Goal: Task Accomplishment & Management: Complete application form

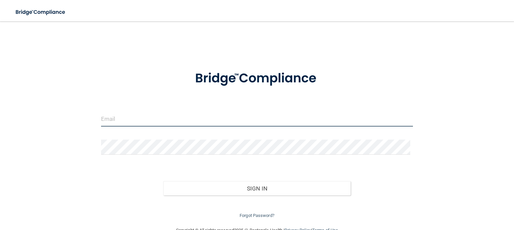
click at [121, 116] on input "email" at bounding box center [257, 118] width 312 height 15
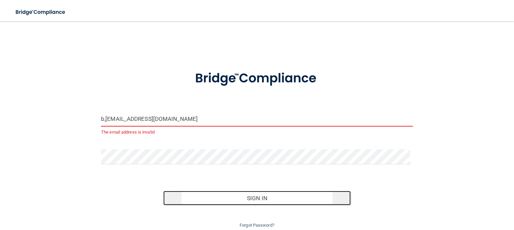
click at [270, 200] on button "Sign In" at bounding box center [256, 198] width 187 height 15
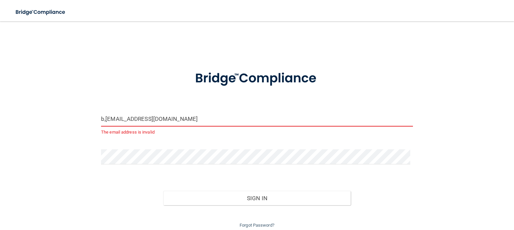
click at [105, 122] on input "b,kuhlmom@gmail.com" at bounding box center [257, 118] width 312 height 15
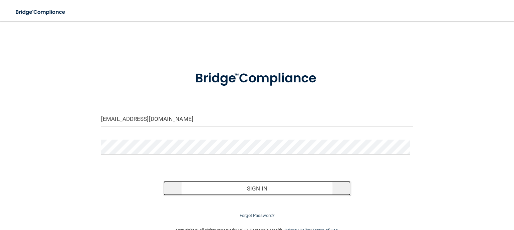
click at [275, 190] on button "Sign In" at bounding box center [256, 188] width 187 height 15
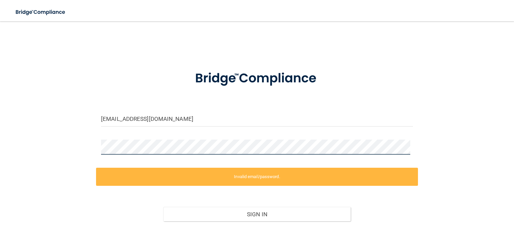
click at [53, 163] on div "b.kuhlmom@gmail.com Invalid email/password. You don't have permission to access…" at bounding box center [256, 136] width 487 height 217
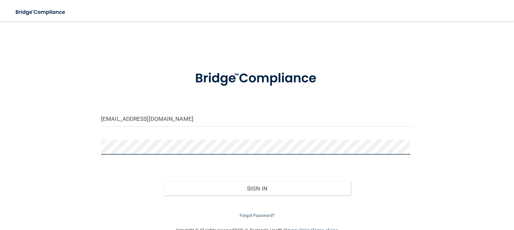
click at [163, 181] on button "Sign In" at bounding box center [256, 188] width 187 height 15
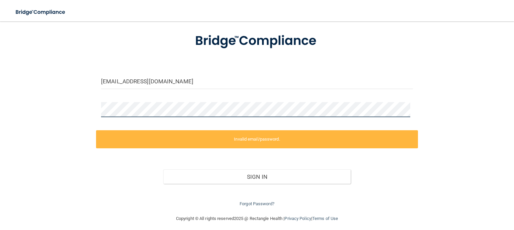
scroll to position [42, 0]
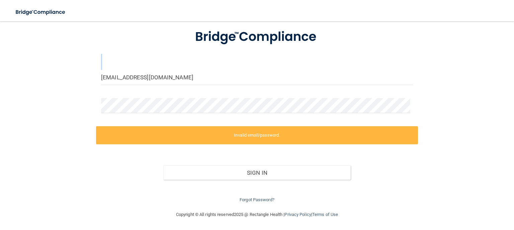
click at [71, 60] on div "b.kuhlmom@gmail.com Invalid email/password. You don't have permission to access…" at bounding box center [256, 95] width 487 height 217
click at [60, 119] on div "b.kuhlmom@gmail.com Invalid email/password. You don't have permission to access…" at bounding box center [256, 95] width 487 height 217
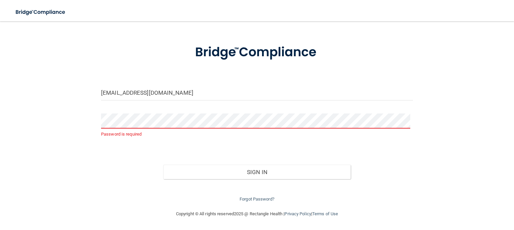
scroll to position [25, 0]
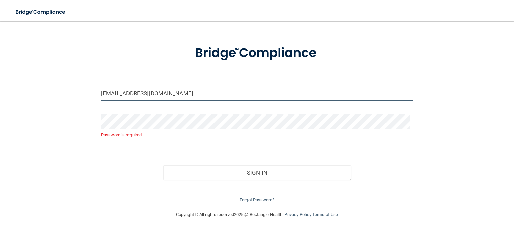
click at [218, 95] on input "[EMAIL_ADDRESS][DOMAIN_NAME]" at bounding box center [257, 93] width 312 height 15
type input "[EMAIL_ADDRESS][DOMAIN_NAME]"
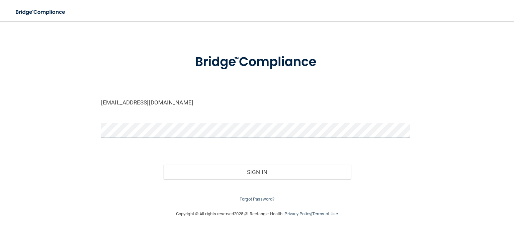
scroll to position [16, 0]
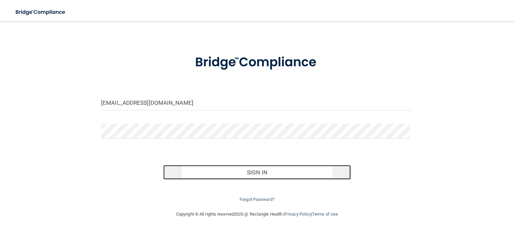
click at [224, 169] on button "Sign In" at bounding box center [256, 172] width 187 height 15
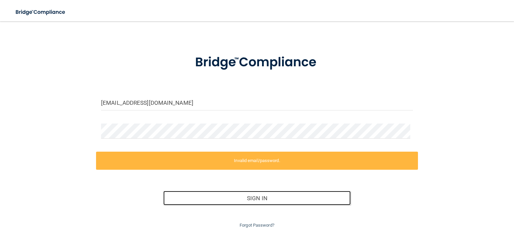
scroll to position [42, 0]
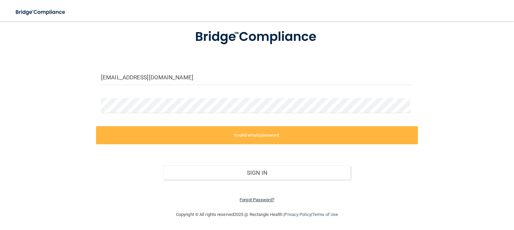
click at [262, 200] on link "Forgot Password?" at bounding box center [257, 199] width 35 height 5
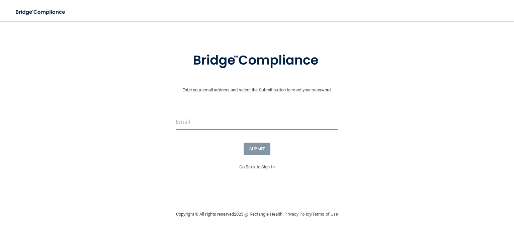
click at [176, 118] on input "email" at bounding box center [257, 121] width 162 height 15
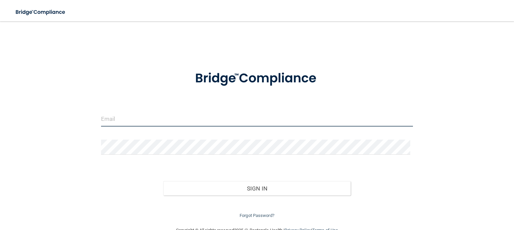
click at [101, 122] on input "email" at bounding box center [257, 118] width 312 height 15
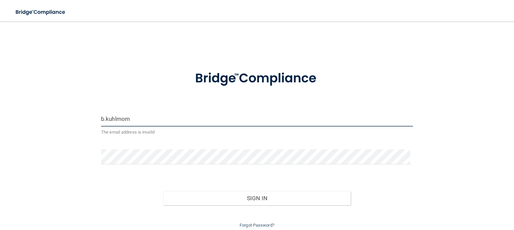
type input "[EMAIL_ADDRESS][DOMAIN_NAME]"
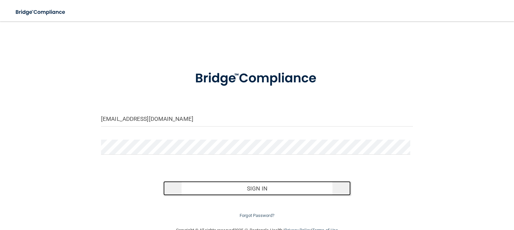
click at [291, 192] on button "Sign In" at bounding box center [256, 188] width 187 height 15
click at [222, 184] on button "Sign In" at bounding box center [256, 188] width 187 height 15
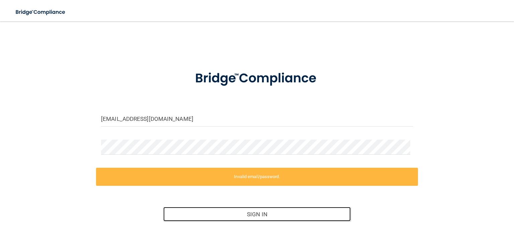
scroll to position [42, 0]
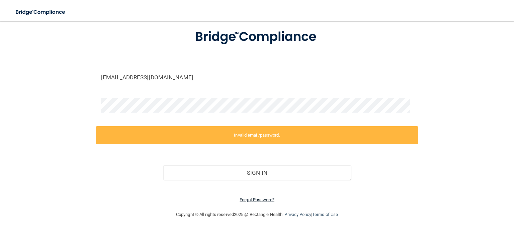
click at [258, 198] on link "Forgot Password?" at bounding box center [257, 199] width 35 height 5
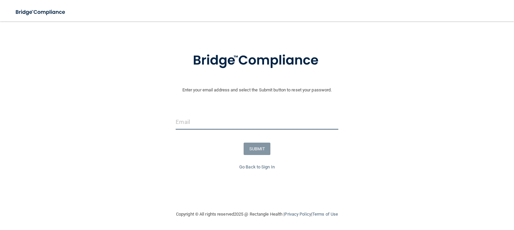
click at [221, 117] on input "email" at bounding box center [257, 121] width 162 height 15
type input "[EMAIL_ADDRESS][DOMAIN_NAME]"
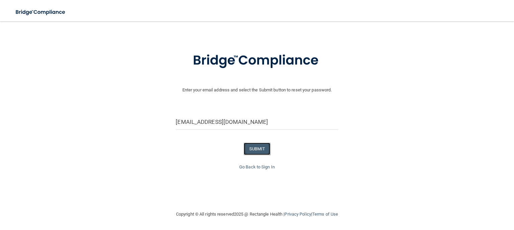
click at [247, 150] on button "SUBMIT" at bounding box center [257, 149] width 27 height 12
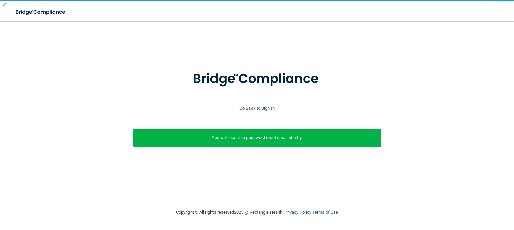
scroll to position [0, 0]
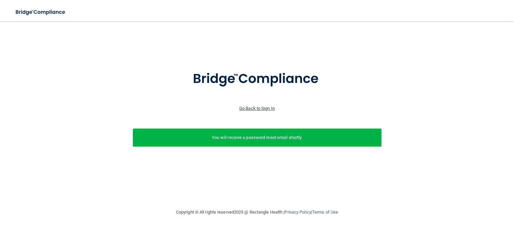
click at [251, 107] on link "Go Back to Sign In" at bounding box center [256, 108] width 35 height 5
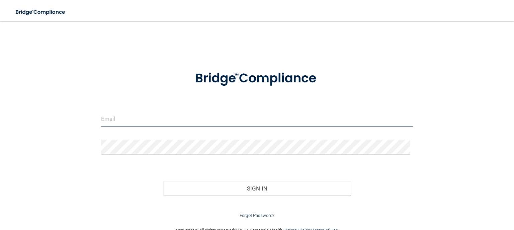
click at [114, 120] on input "email" at bounding box center [257, 118] width 312 height 15
type input "[EMAIL_ADDRESS][DOMAIN_NAME]"
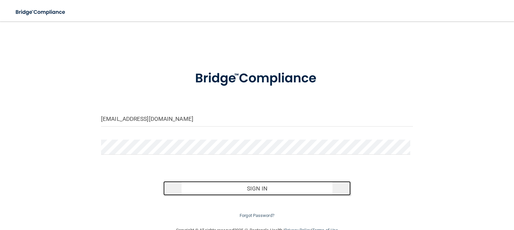
click at [285, 192] on button "Sign In" at bounding box center [256, 188] width 187 height 15
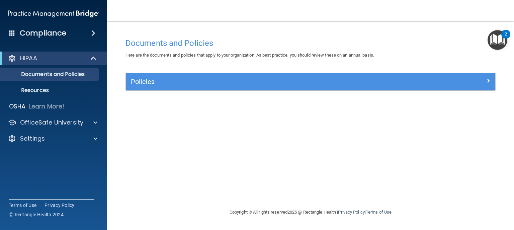
click at [500, 39] on img "Open Resource Center, 2 new notifications" at bounding box center [498, 40] width 20 height 20
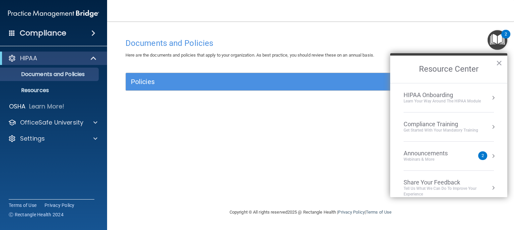
click at [473, 125] on div "Compliance Training" at bounding box center [441, 124] width 75 height 7
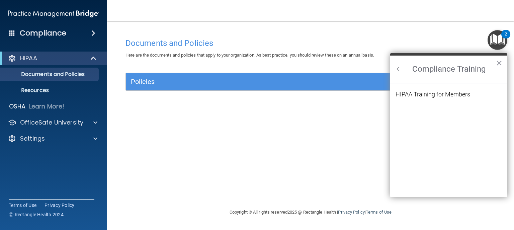
click at [469, 94] on div "HIPAA Training for Members" at bounding box center [433, 94] width 75 height 6
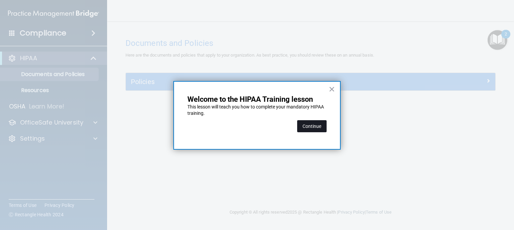
click at [313, 127] on button "Continue" at bounding box center [311, 126] width 29 height 12
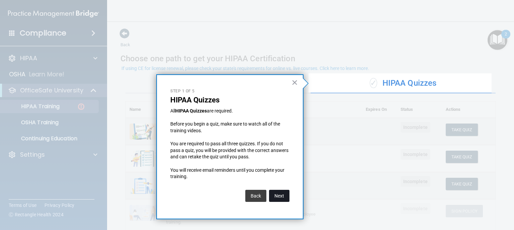
click at [279, 195] on button "Next" at bounding box center [279, 196] width 20 height 12
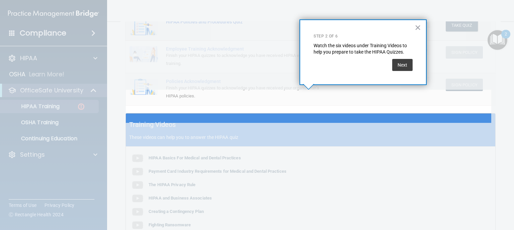
scroll to position [182, 0]
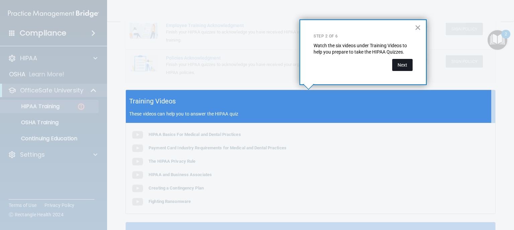
click at [409, 64] on button "Next" at bounding box center [402, 65] width 20 height 12
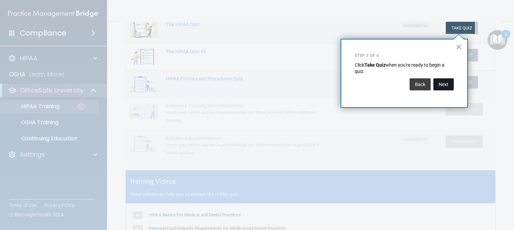
click at [445, 82] on button "Next" at bounding box center [443, 84] width 20 height 12
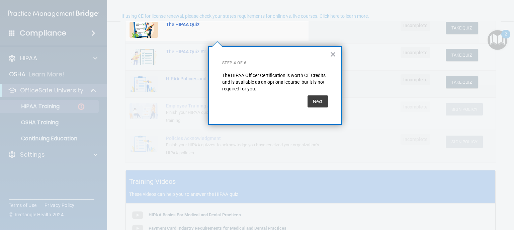
scroll to position [52, 0]
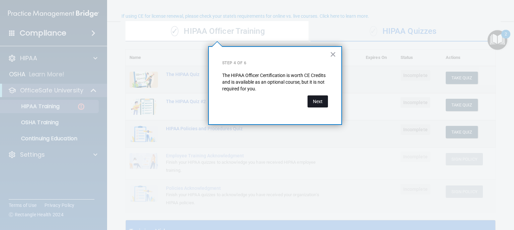
click at [319, 103] on button "Next" at bounding box center [318, 101] width 20 height 12
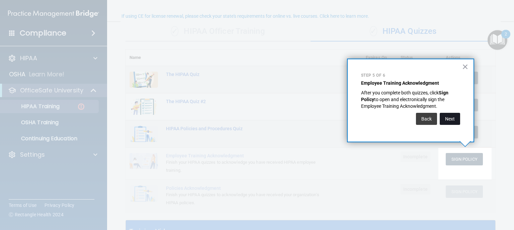
click at [451, 119] on button "Next" at bounding box center [450, 119] width 20 height 12
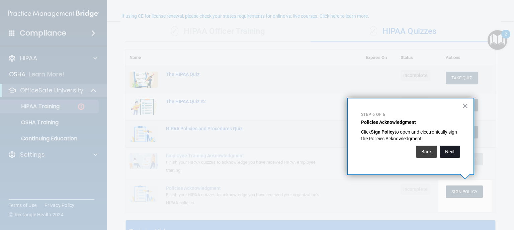
click at [451, 151] on button "Next" at bounding box center [450, 152] width 20 height 12
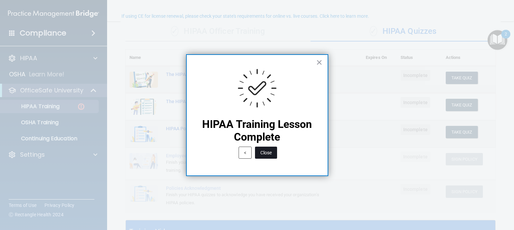
click at [266, 153] on button "Close" at bounding box center [266, 153] width 22 height 12
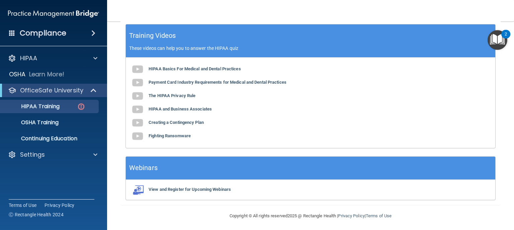
scroll to position [249, 0]
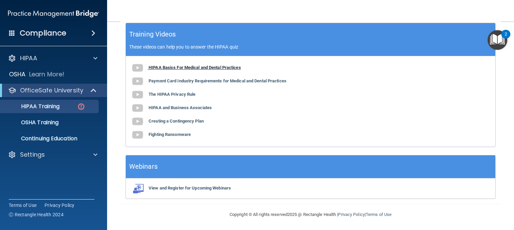
click at [137, 66] on img at bounding box center [137, 67] width 13 height 13
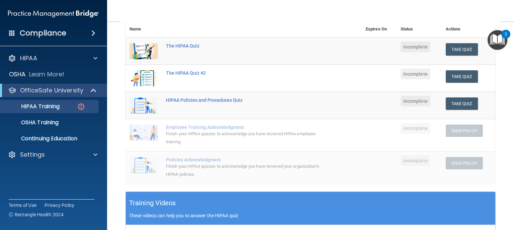
scroll to position [214, 0]
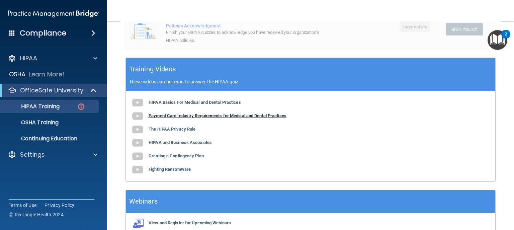
click at [255, 115] on b "Payment Card Industry Requirements for Medical and Dental Practices" at bounding box center [218, 115] width 138 height 5
click at [169, 130] on b "The HIPAA Privacy Rule" at bounding box center [172, 129] width 47 height 5
click at [155, 142] on b "HIPAA and Business Associates" at bounding box center [180, 142] width 63 height 5
click at [195, 154] on b "Creating a Contingency Plan" at bounding box center [176, 155] width 55 height 5
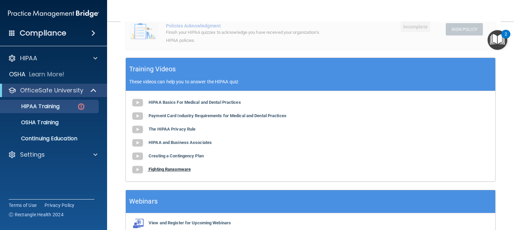
click at [153, 169] on b "Fighting Ransomware" at bounding box center [170, 169] width 42 height 5
click at [157, 169] on b "Fighting Ransomware" at bounding box center [170, 169] width 42 height 5
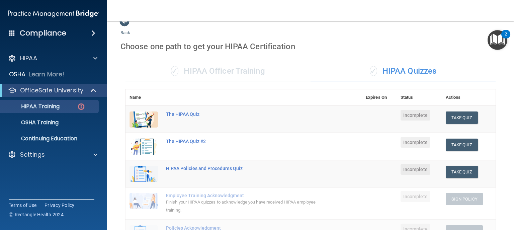
scroll to position [0, 0]
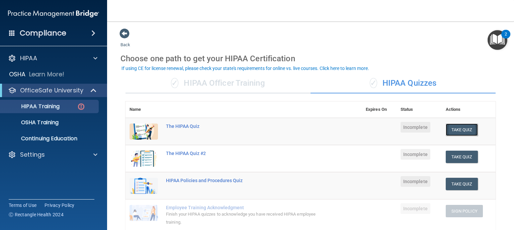
click at [459, 129] on button "Take Quiz" at bounding box center [462, 130] width 32 height 12
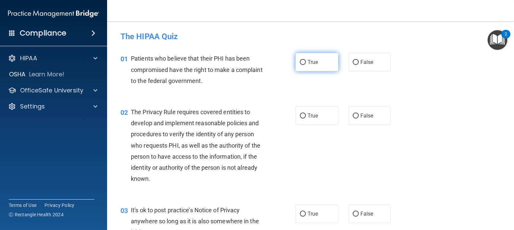
click at [317, 64] on label "True" at bounding box center [317, 62] width 43 height 18
click at [306, 64] on input "True" at bounding box center [303, 62] width 6 height 5
radio input "true"
click at [311, 116] on span "True" at bounding box center [313, 115] width 10 height 6
click at [306, 116] on input "True" at bounding box center [303, 115] width 6 height 5
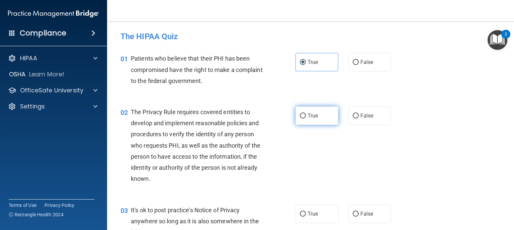
radio input "true"
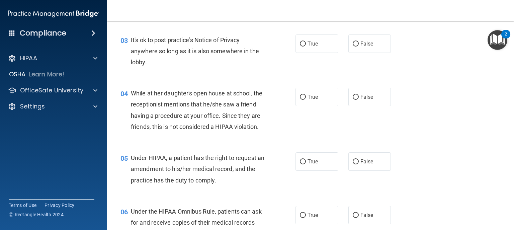
scroll to position [161, 0]
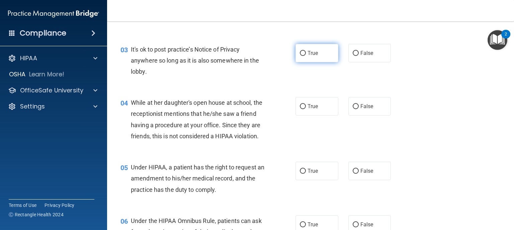
click at [308, 51] on span "True" at bounding box center [313, 53] width 10 height 6
click at [305, 51] on input "True" at bounding box center [303, 53] width 6 height 5
radio input "true"
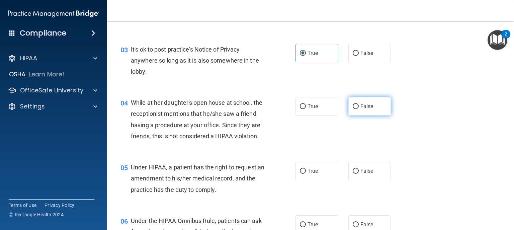
click at [354, 104] on input "False" at bounding box center [356, 106] width 6 height 5
radio input "true"
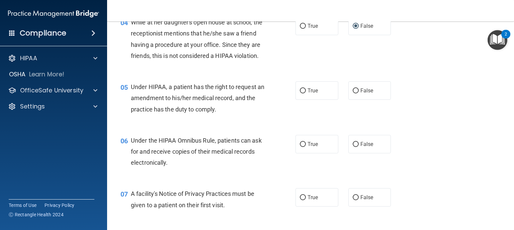
scroll to position [214, 0]
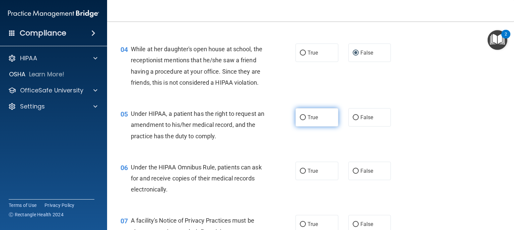
click at [310, 121] on span "True" at bounding box center [313, 117] width 10 height 6
click at [306, 120] on input "True" at bounding box center [303, 117] width 6 height 5
radio input "true"
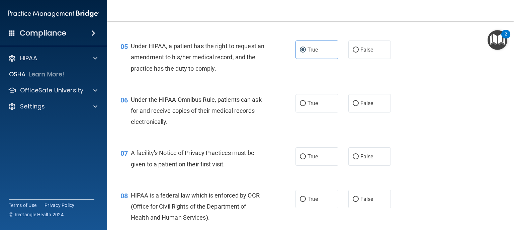
scroll to position [295, 0]
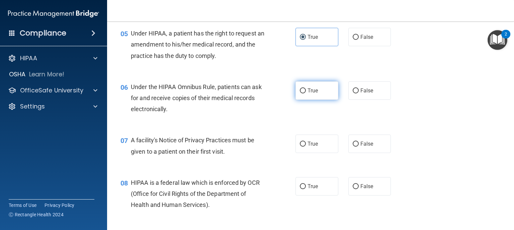
click at [305, 100] on label "True" at bounding box center [317, 90] width 43 height 18
click at [305, 93] on input "True" at bounding box center [303, 90] width 6 height 5
radio input "true"
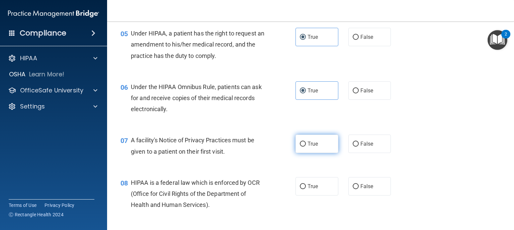
click at [312, 147] on span "True" at bounding box center [313, 144] width 10 height 6
click at [306, 147] on input "True" at bounding box center [303, 144] width 6 height 5
radio input "true"
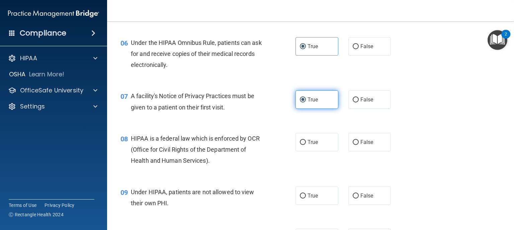
scroll to position [402, 0]
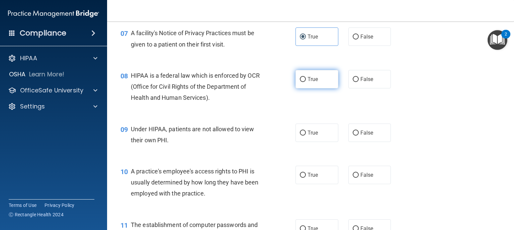
click at [310, 82] on span "True" at bounding box center [313, 79] width 10 height 6
click at [306, 82] on input "True" at bounding box center [303, 79] width 6 height 5
radio input "true"
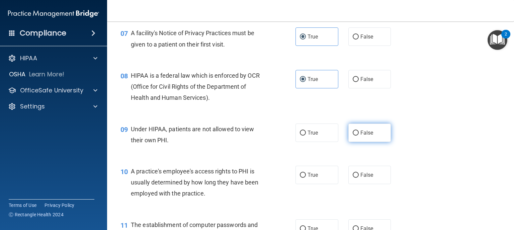
click at [353, 136] on input "False" at bounding box center [356, 133] width 6 height 5
radio input "true"
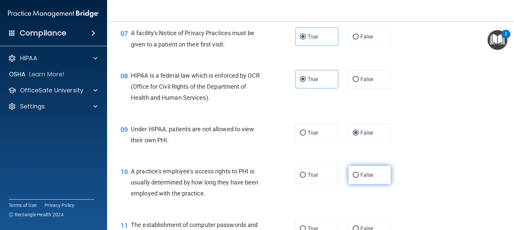
click at [353, 178] on input "False" at bounding box center [356, 175] width 6 height 5
radio input "true"
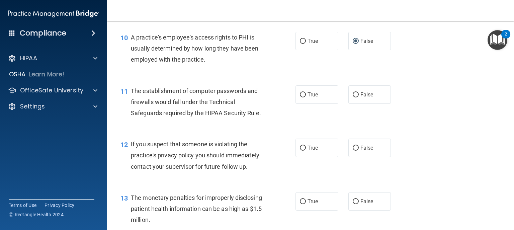
scroll to position [562, 0]
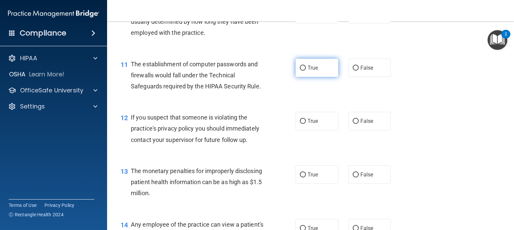
click at [313, 77] on label "True" at bounding box center [317, 68] width 43 height 18
click at [306, 71] on input "True" at bounding box center [303, 68] width 6 height 5
radio input "true"
click at [313, 130] on label "True" at bounding box center [317, 121] width 43 height 18
click at [306, 124] on input "True" at bounding box center [303, 121] width 6 height 5
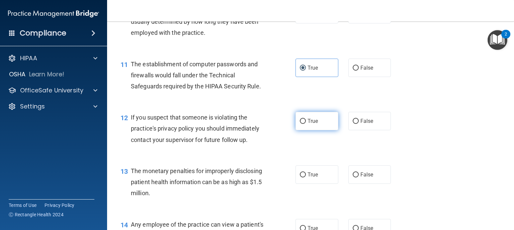
radio input "true"
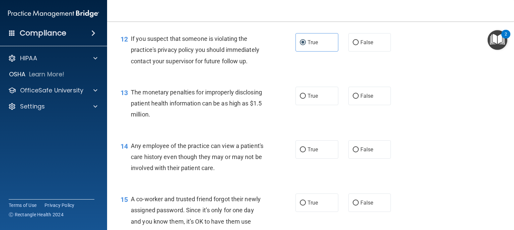
scroll to position [643, 0]
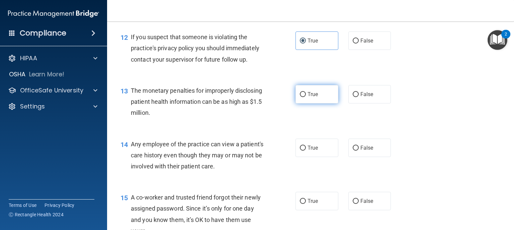
click at [312, 97] on span "True" at bounding box center [313, 94] width 10 height 6
click at [306, 97] on input "True" at bounding box center [303, 94] width 6 height 5
radio input "true"
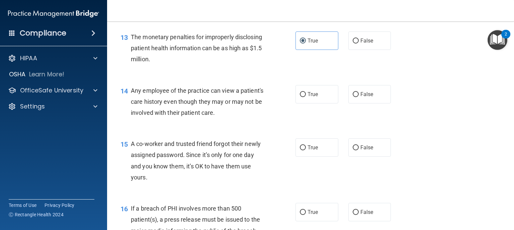
scroll to position [723, 0]
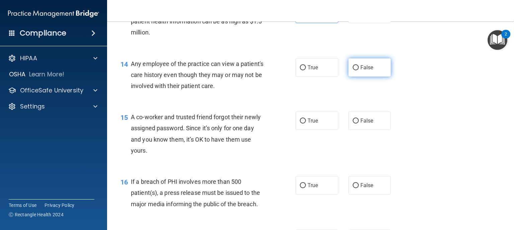
click at [361, 71] on span "False" at bounding box center [367, 67] width 13 height 6
click at [359, 70] on input "False" at bounding box center [356, 67] width 6 height 5
radio input "true"
click at [359, 130] on label "False" at bounding box center [369, 120] width 43 height 18
click at [359, 124] on input "False" at bounding box center [356, 120] width 6 height 5
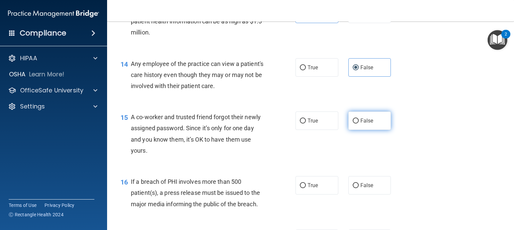
radio input "true"
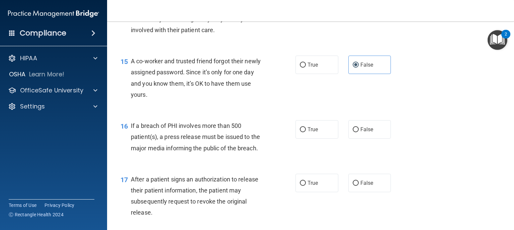
scroll to position [777, 0]
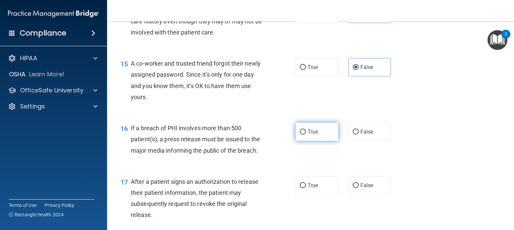
click at [314, 135] on span "True" at bounding box center [313, 132] width 10 height 6
click at [306, 135] on input "True" at bounding box center [303, 132] width 6 height 5
radio input "true"
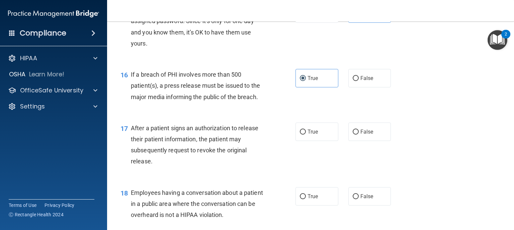
scroll to position [857, 0]
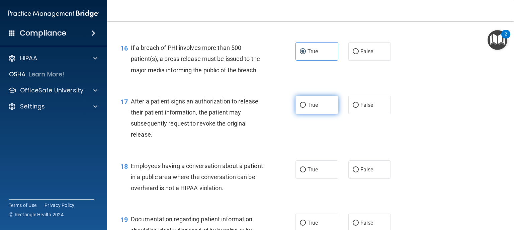
click at [311, 114] on label "True" at bounding box center [317, 105] width 43 height 18
click at [306, 108] on input "True" at bounding box center [303, 105] width 6 height 5
radio input "true"
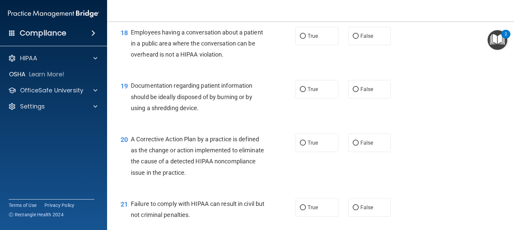
scroll to position [991, 0]
click at [367, 45] on label "False" at bounding box center [369, 35] width 43 height 18
click at [359, 38] on input "False" at bounding box center [356, 35] width 6 height 5
radio input "true"
click at [315, 92] on span "True" at bounding box center [313, 89] width 10 height 6
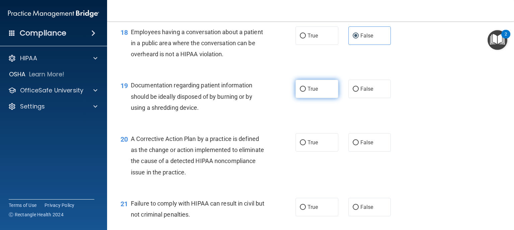
click at [306, 92] on input "True" at bounding box center [303, 89] width 6 height 5
radio input "true"
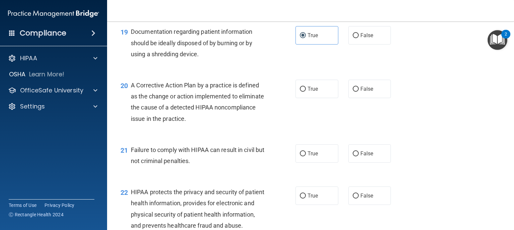
scroll to position [1071, 0]
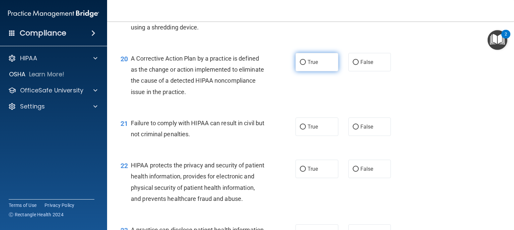
click at [316, 71] on label "True" at bounding box center [317, 62] width 43 height 18
click at [306, 65] on input "True" at bounding box center [303, 62] width 6 height 5
radio input "true"
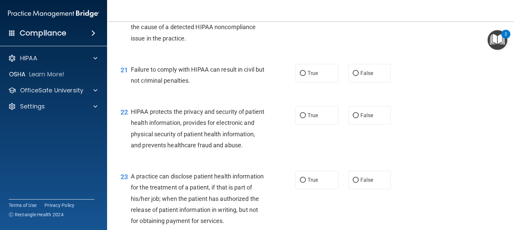
scroll to position [1152, 0]
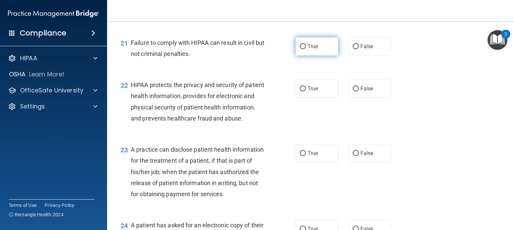
click at [306, 54] on label "True" at bounding box center [317, 46] width 43 height 18
click at [306, 49] on input "True" at bounding box center [303, 46] width 6 height 5
radio input "true"
click at [303, 91] on input "True" at bounding box center [303, 88] width 6 height 5
radio input "true"
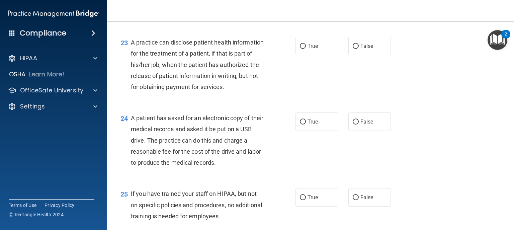
scroll to position [1232, 0]
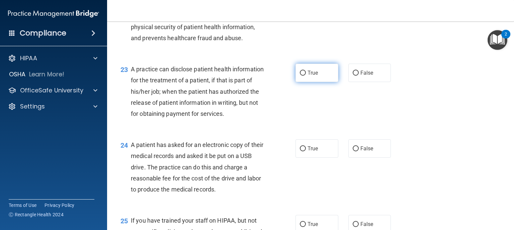
click at [308, 76] on span "True" at bounding box center [313, 73] width 10 height 6
click at [306, 76] on input "True" at bounding box center [303, 73] width 6 height 5
radio input "true"
click at [354, 76] on input "False" at bounding box center [356, 73] width 6 height 5
radio input "true"
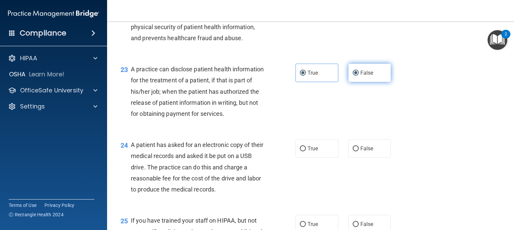
radio input "false"
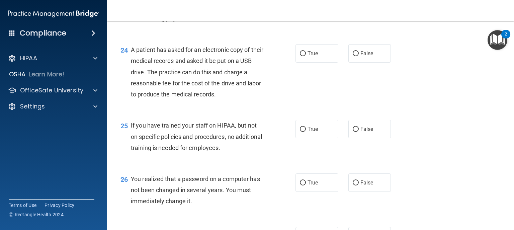
scroll to position [1339, 0]
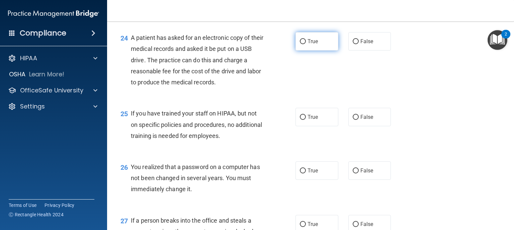
click at [302, 51] on label "True" at bounding box center [317, 41] width 43 height 18
click at [302, 44] on input "True" at bounding box center [303, 41] width 6 height 5
radio input "true"
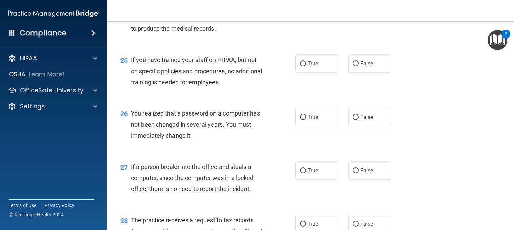
scroll to position [1419, 0]
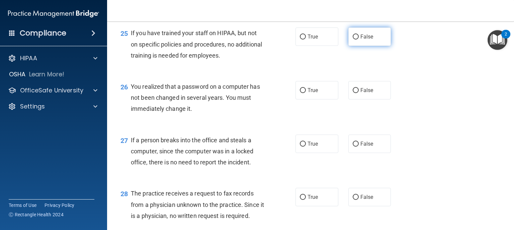
click at [362, 40] on span "False" at bounding box center [367, 36] width 13 height 6
click at [359, 39] on input "False" at bounding box center [356, 36] width 6 height 5
radio input "true"
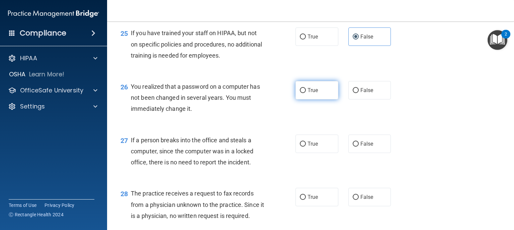
click at [313, 99] on label "True" at bounding box center [317, 90] width 43 height 18
click at [306, 93] on input "True" at bounding box center [303, 90] width 6 height 5
radio input "true"
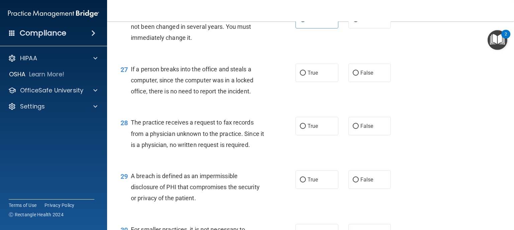
scroll to position [1500, 0]
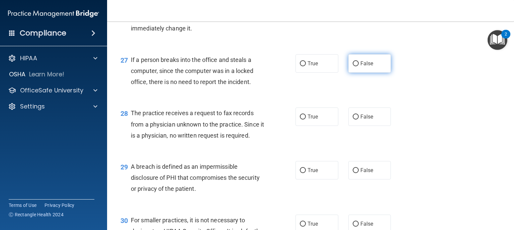
click at [376, 73] on label "False" at bounding box center [369, 63] width 43 height 18
click at [359, 66] on input "False" at bounding box center [356, 63] width 6 height 5
radio input "true"
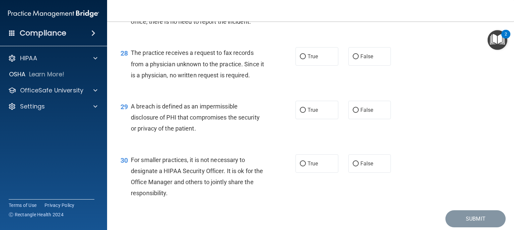
scroll to position [1580, 0]
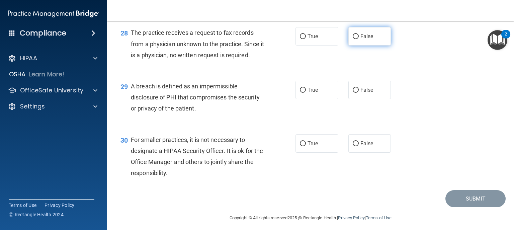
click at [353, 39] on input "False" at bounding box center [356, 36] width 6 height 5
radio input "true"
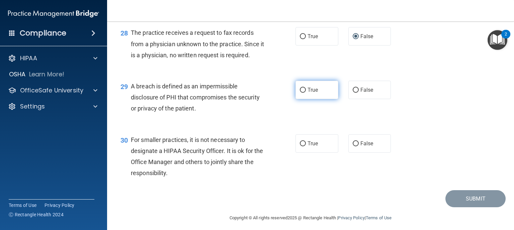
click at [301, 93] on input "True" at bounding box center [303, 90] width 6 height 5
radio input "true"
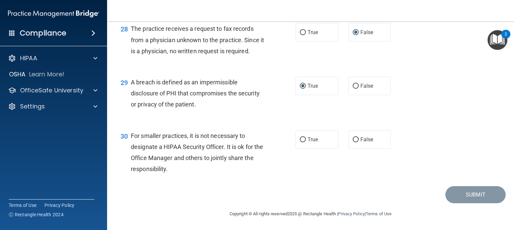
scroll to position [1617, 0]
click at [369, 143] on label "False" at bounding box center [369, 139] width 43 height 18
click at [359, 142] on input "False" at bounding box center [356, 139] width 6 height 5
radio input "true"
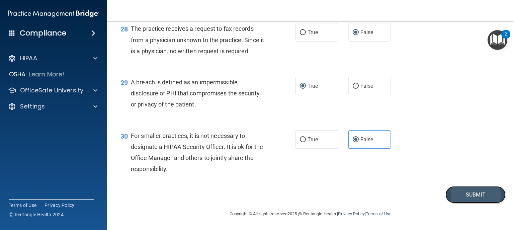
click at [471, 198] on button "Submit" at bounding box center [476, 194] width 60 height 17
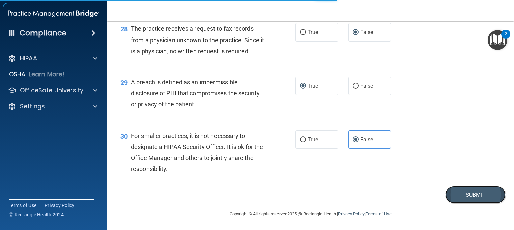
click at [471, 194] on button "Submit" at bounding box center [476, 194] width 60 height 17
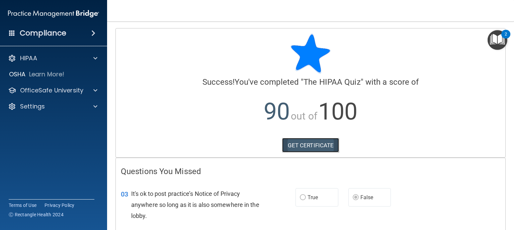
click at [309, 145] on link "GET CERTIFICATE" at bounding box center [310, 145] width 57 height 15
click at [495, 38] on img "Open Resource Center, 2 new notifications" at bounding box center [498, 40] width 20 height 20
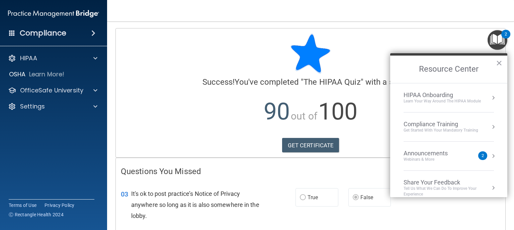
click at [464, 129] on div "Get Started with your mandatory training" at bounding box center [441, 131] width 75 height 6
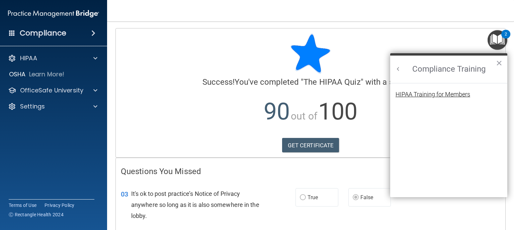
click at [456, 95] on div "HIPAA Training for Members" at bounding box center [433, 94] width 75 height 6
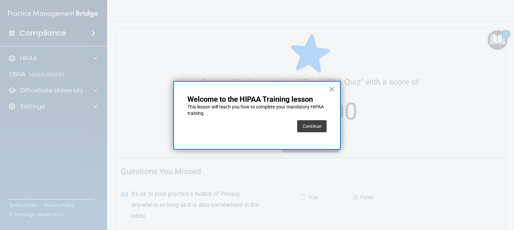
click at [331, 89] on button "×" at bounding box center [332, 89] width 6 height 11
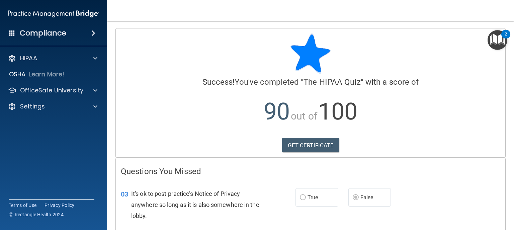
click at [490, 38] on img "Open Resource Center, 2 new notifications" at bounding box center [498, 40] width 20 height 20
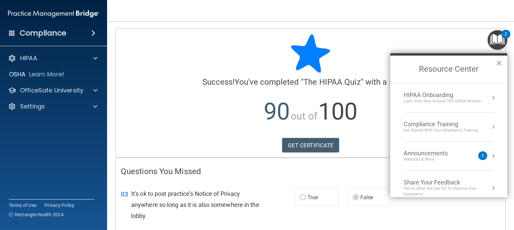
click at [437, 122] on div "Compliance Training" at bounding box center [441, 124] width 75 height 7
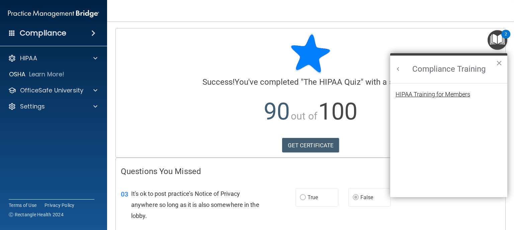
click at [442, 94] on div "HIPAA Training for Members" at bounding box center [433, 94] width 75 height 6
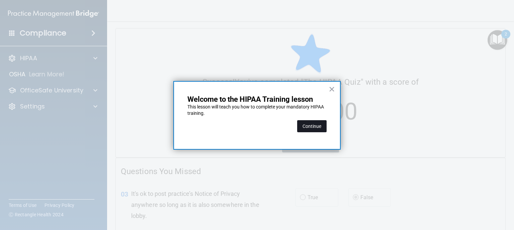
click at [318, 124] on button "Continue" at bounding box center [311, 126] width 29 height 12
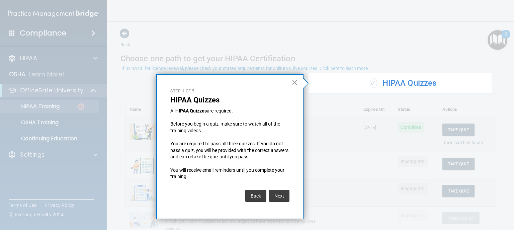
click at [296, 82] on button "×" at bounding box center [295, 82] width 6 height 11
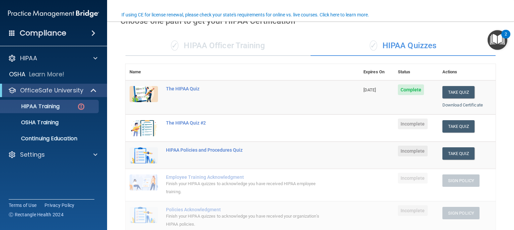
scroll to position [54, 0]
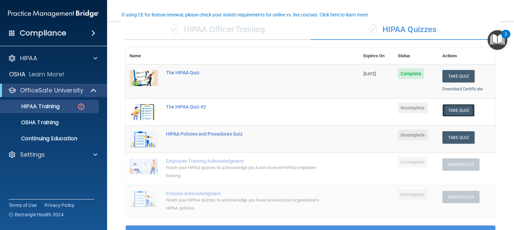
click at [451, 107] on button "Take Quiz" at bounding box center [459, 110] width 32 height 12
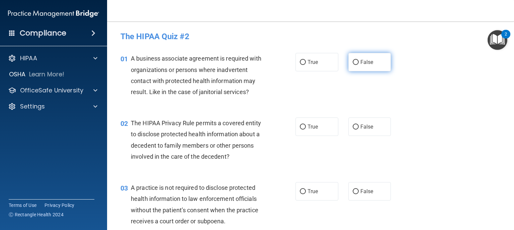
click at [353, 63] on input "False" at bounding box center [356, 62] width 6 height 5
radio input "true"
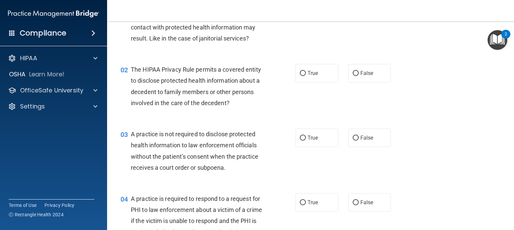
scroll to position [80, 0]
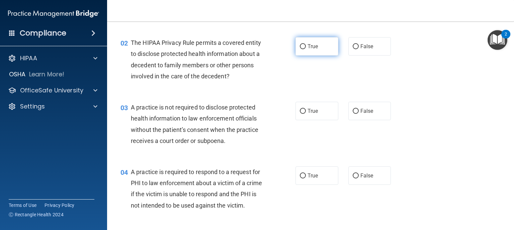
click at [326, 51] on label "True" at bounding box center [317, 46] width 43 height 18
click at [306, 49] on input "True" at bounding box center [303, 46] width 6 height 5
radio input "true"
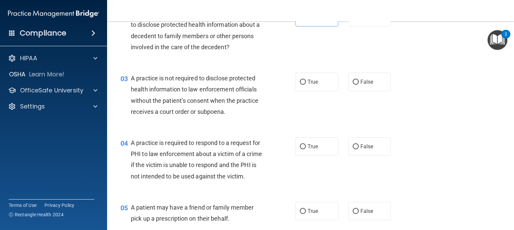
scroll to position [107, 0]
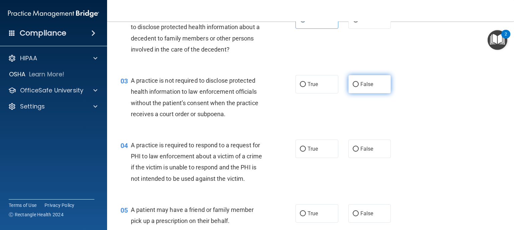
click at [365, 83] on span "False" at bounding box center [367, 84] width 13 height 6
click at [359, 83] on input "False" at bounding box center [356, 84] width 6 height 5
radio input "true"
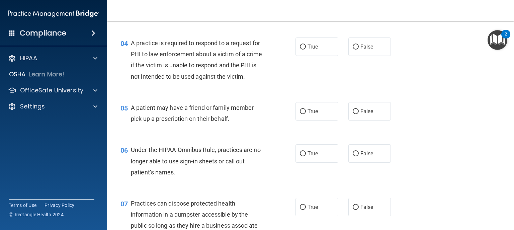
scroll to position [187, 0]
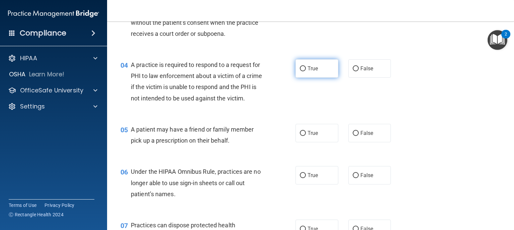
click at [303, 72] on label "True" at bounding box center [317, 68] width 43 height 18
click at [303, 71] on input "True" at bounding box center [303, 68] width 6 height 5
radio input "true"
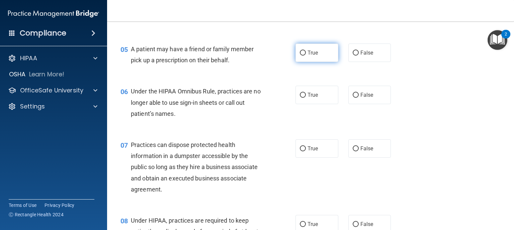
click at [327, 58] on label "True" at bounding box center [317, 53] width 43 height 18
click at [306, 56] on input "True" at bounding box center [303, 53] width 6 height 5
radio input "true"
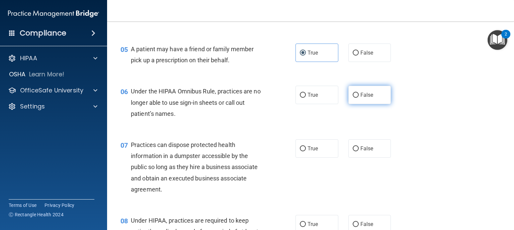
click at [357, 104] on label "False" at bounding box center [369, 95] width 43 height 18
click at [357, 98] on input "False" at bounding box center [356, 95] width 6 height 5
radio input "true"
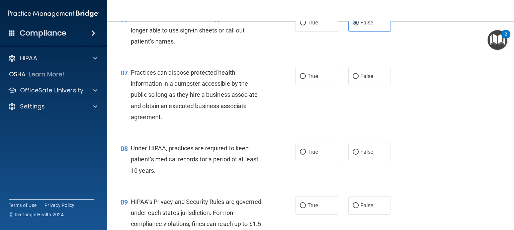
scroll to position [321, 0]
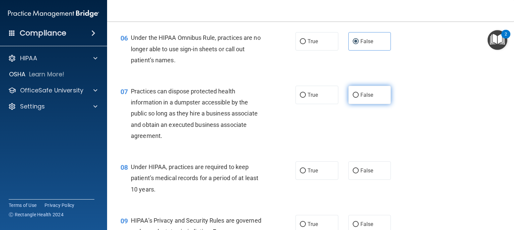
click at [366, 98] on span "False" at bounding box center [367, 95] width 13 height 6
click at [359, 98] on input "False" at bounding box center [356, 95] width 6 height 5
radio input "true"
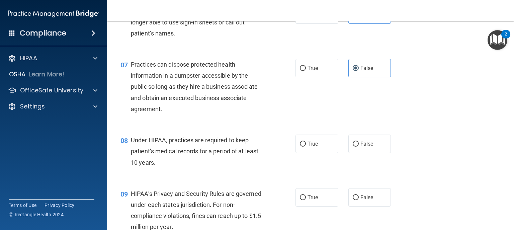
scroll to position [375, 0]
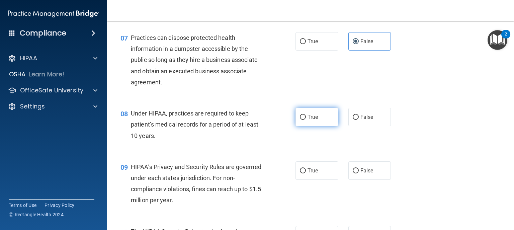
click at [323, 126] on label "True" at bounding box center [317, 117] width 43 height 18
click at [306, 120] on input "True" at bounding box center [303, 117] width 6 height 5
radio input "true"
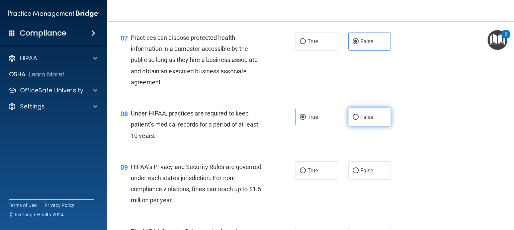
click at [356, 126] on label "False" at bounding box center [369, 117] width 43 height 18
click at [356, 120] on input "False" at bounding box center [356, 117] width 6 height 5
radio input "true"
radio input "false"
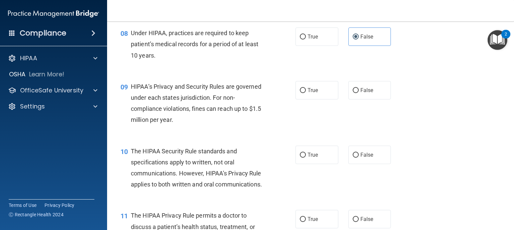
scroll to position [482, 0]
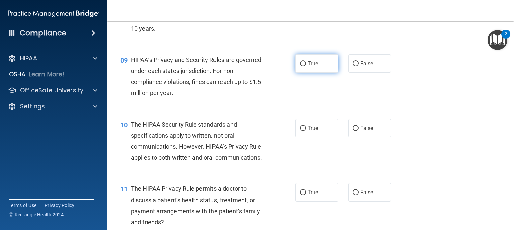
click at [315, 67] on span "True" at bounding box center [313, 63] width 10 height 6
click at [306, 66] on input "True" at bounding box center [303, 63] width 6 height 5
radio input "true"
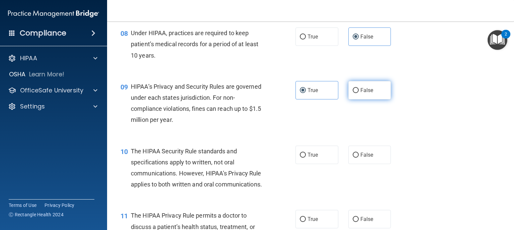
click at [349, 99] on label "False" at bounding box center [369, 90] width 43 height 18
click at [353, 93] on input "False" at bounding box center [356, 90] width 6 height 5
radio input "true"
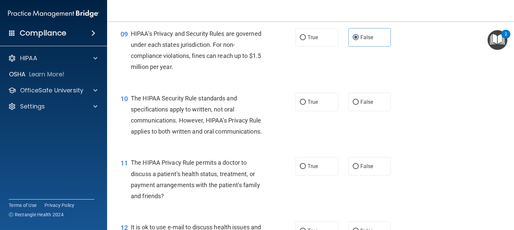
scroll to position [509, 0]
click at [308, 40] on span "True" at bounding box center [313, 36] width 10 height 6
click at [306, 39] on input "True" at bounding box center [303, 36] width 6 height 5
radio input "true"
radio input "false"
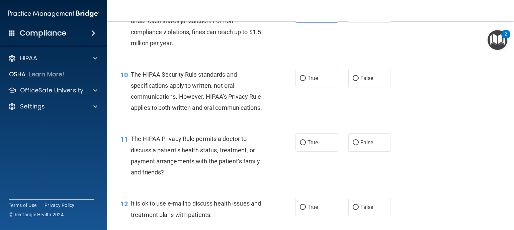
scroll to position [562, 0]
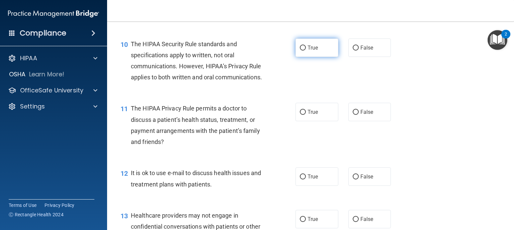
click at [321, 53] on label "True" at bounding box center [317, 47] width 43 height 18
click at [306, 51] on input "True" at bounding box center [303, 48] width 6 height 5
radio input "true"
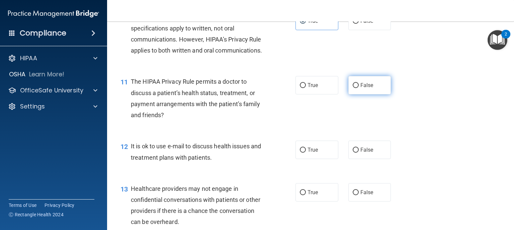
click at [361, 88] on span "False" at bounding box center [367, 85] width 13 height 6
click at [359, 88] on input "False" at bounding box center [356, 85] width 6 height 5
radio input "true"
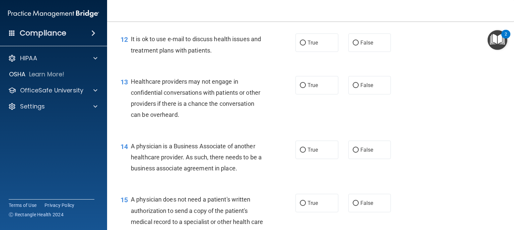
scroll to position [723, 0]
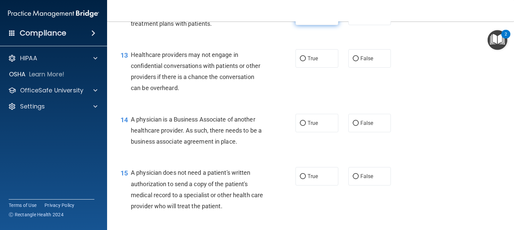
click at [327, 25] on label "True" at bounding box center [317, 16] width 43 height 18
click at [306, 19] on input "True" at bounding box center [303, 16] width 6 height 5
radio input "true"
click at [324, 68] on label "True" at bounding box center [317, 58] width 43 height 18
click at [306, 61] on input "True" at bounding box center [303, 58] width 6 height 5
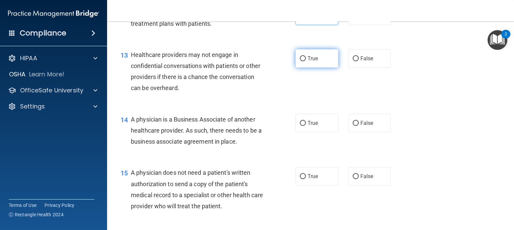
radio input "true"
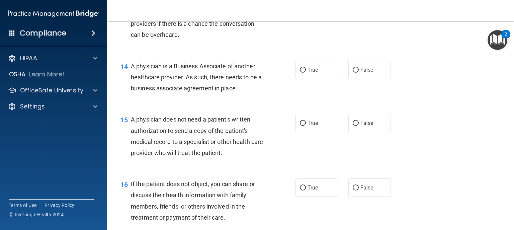
scroll to position [777, 0]
click at [357, 79] on label "False" at bounding box center [369, 69] width 43 height 18
click at [357, 72] on input "False" at bounding box center [356, 69] width 6 height 5
radio input "true"
click at [316, 126] on span "True" at bounding box center [313, 123] width 10 height 6
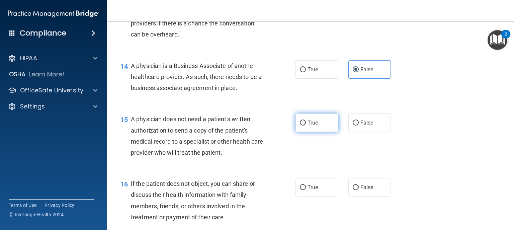
click at [306, 126] on input "True" at bounding box center [303, 123] width 6 height 5
radio input "true"
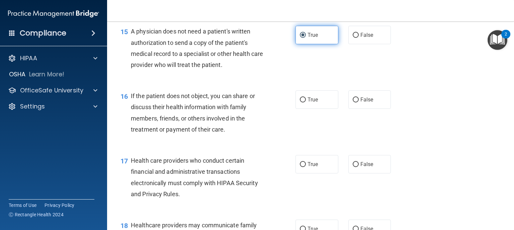
scroll to position [911, 0]
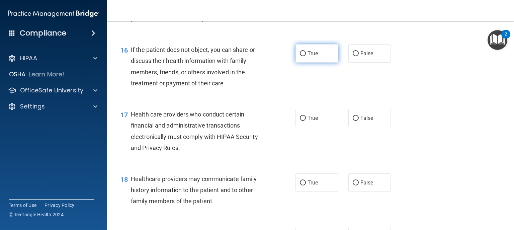
click at [307, 63] on label "True" at bounding box center [317, 53] width 43 height 18
click at [306, 56] on input "True" at bounding box center [303, 53] width 6 height 5
radio input "true"
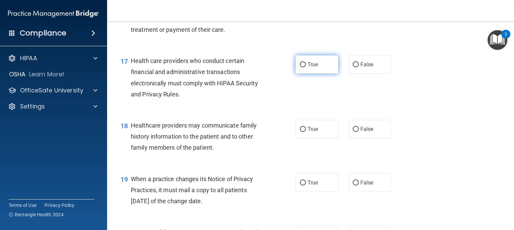
scroll to position [991, 0]
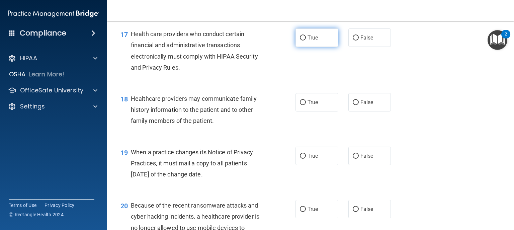
click at [311, 41] on span "True" at bounding box center [313, 37] width 10 height 6
click at [306, 41] on input "True" at bounding box center [303, 37] width 6 height 5
radio input "true"
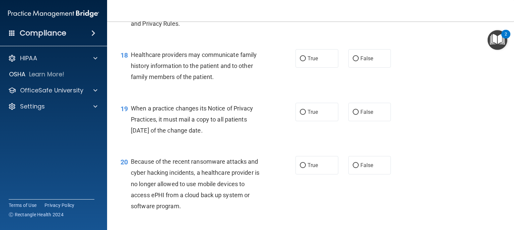
scroll to position [1044, 0]
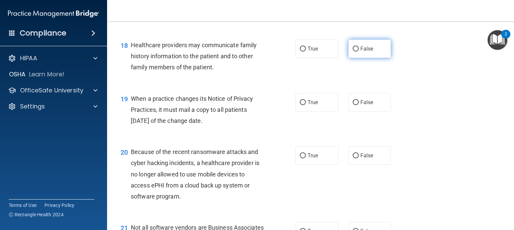
click at [362, 58] on label "False" at bounding box center [369, 48] width 43 height 18
click at [359, 52] on input "False" at bounding box center [356, 49] width 6 height 5
radio input "true"
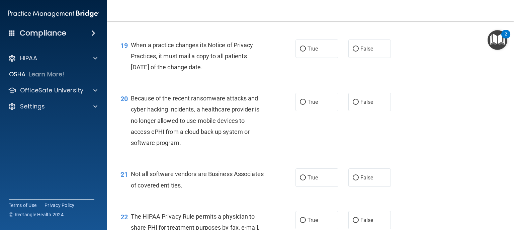
scroll to position [1125, 0]
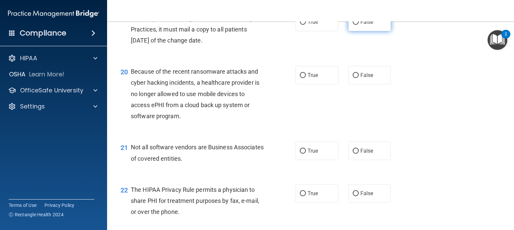
click at [366, 25] on span "False" at bounding box center [367, 22] width 13 height 6
click at [359, 25] on input "False" at bounding box center [356, 22] width 6 height 5
radio input "true"
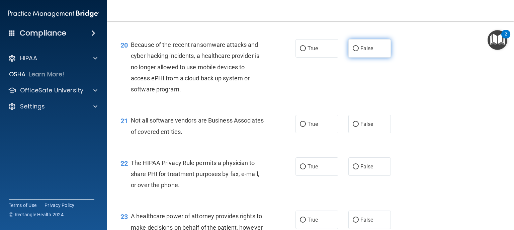
click at [363, 58] on label "False" at bounding box center [369, 48] width 43 height 18
click at [359, 51] on input "False" at bounding box center [356, 48] width 6 height 5
radio input "true"
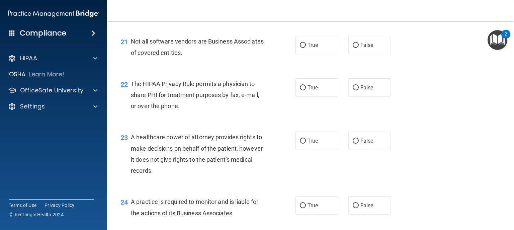
scroll to position [1232, 0]
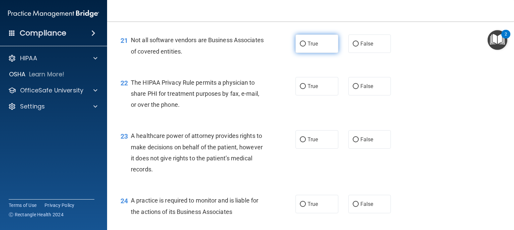
click at [306, 53] on label "True" at bounding box center [317, 43] width 43 height 18
click at [306, 47] on input "True" at bounding box center [303, 44] width 6 height 5
radio input "true"
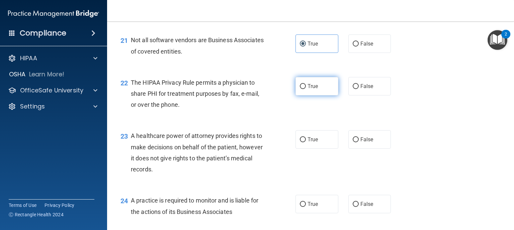
click at [318, 95] on label "True" at bounding box center [317, 86] width 43 height 18
click at [306, 89] on input "True" at bounding box center [303, 86] width 6 height 5
radio input "true"
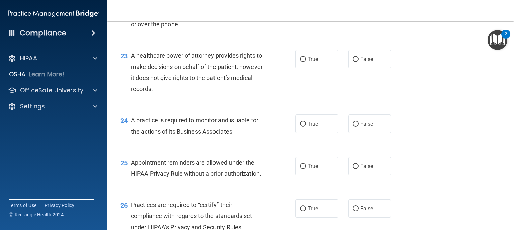
scroll to position [1339, 0]
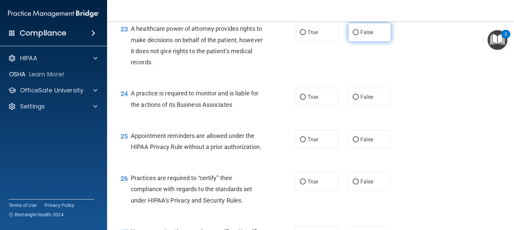
click at [361, 35] on span "False" at bounding box center [367, 32] width 13 height 6
click at [359, 35] on input "False" at bounding box center [356, 32] width 6 height 5
radio input "true"
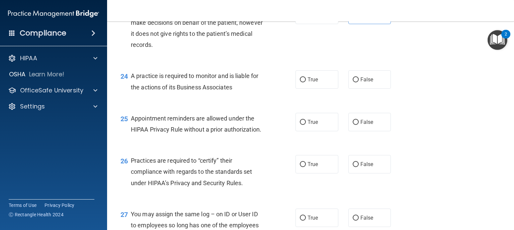
scroll to position [1366, 0]
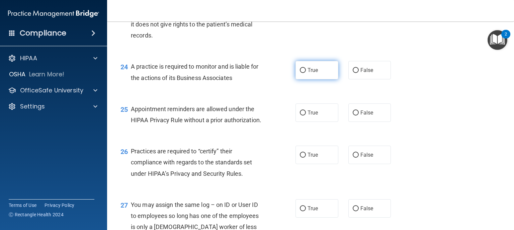
click at [318, 79] on label "True" at bounding box center [317, 70] width 43 height 18
click at [306, 73] on input "True" at bounding box center [303, 70] width 6 height 5
radio input "true"
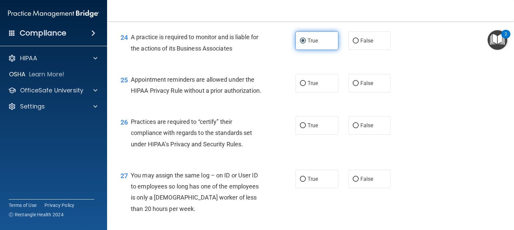
scroll to position [1419, 0]
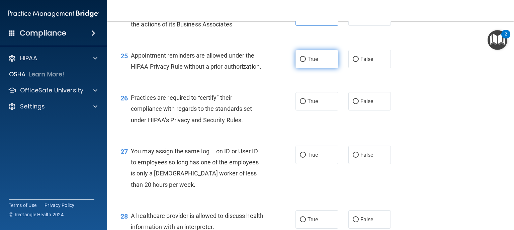
click at [321, 68] on label "True" at bounding box center [317, 59] width 43 height 18
click at [306, 62] on input "True" at bounding box center [303, 59] width 6 height 5
radio input "true"
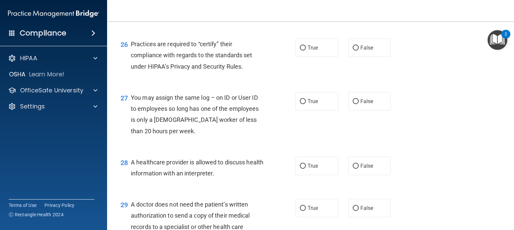
scroll to position [1446, 0]
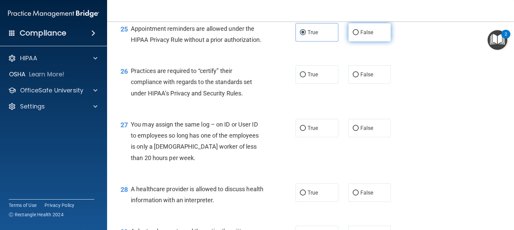
click at [361, 35] on span "False" at bounding box center [367, 32] width 13 height 6
click at [358, 35] on input "False" at bounding box center [356, 32] width 6 height 5
radio input "true"
click at [319, 42] on label "True" at bounding box center [317, 32] width 43 height 18
click at [306, 35] on input "True" at bounding box center [303, 32] width 6 height 5
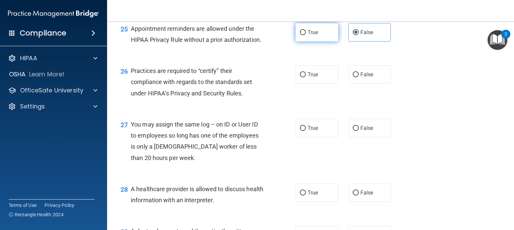
radio input "true"
radio input "false"
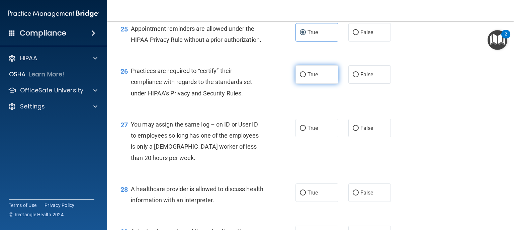
click at [309, 84] on label "True" at bounding box center [317, 74] width 43 height 18
click at [306, 77] on input "True" at bounding box center [303, 74] width 6 height 5
radio input "true"
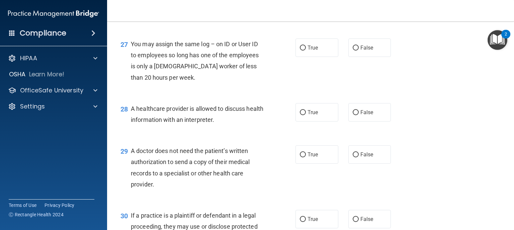
scroll to position [1553, 0]
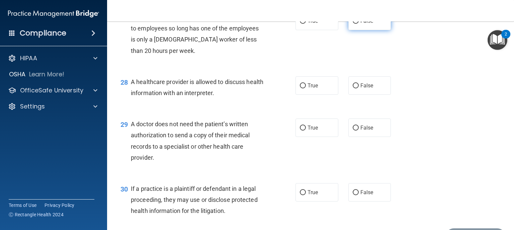
click at [362, 24] on span "False" at bounding box center [367, 21] width 13 height 6
click at [359, 24] on input "False" at bounding box center [356, 21] width 6 height 5
radio input "true"
click at [313, 95] on label "True" at bounding box center [317, 85] width 43 height 18
click at [306, 88] on input "True" at bounding box center [303, 85] width 6 height 5
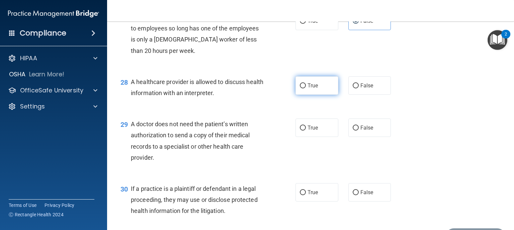
radio input "true"
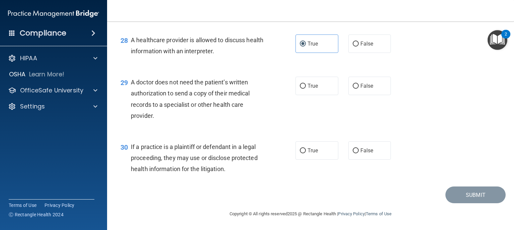
scroll to position [1617, 0]
click at [304, 86] on label "True" at bounding box center [317, 86] width 43 height 18
click at [304, 86] on input "True" at bounding box center [303, 86] width 6 height 5
radio input "true"
click at [311, 155] on label "True" at bounding box center [317, 150] width 43 height 18
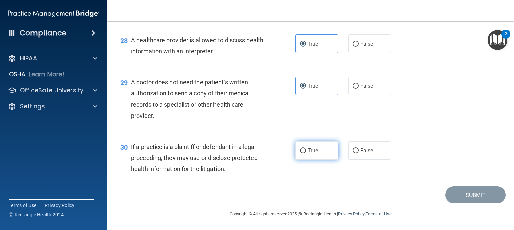
click at [306, 153] on input "True" at bounding box center [303, 150] width 6 height 5
radio input "true"
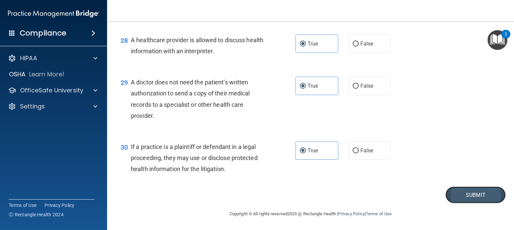
click at [463, 193] on button "Submit" at bounding box center [476, 194] width 60 height 17
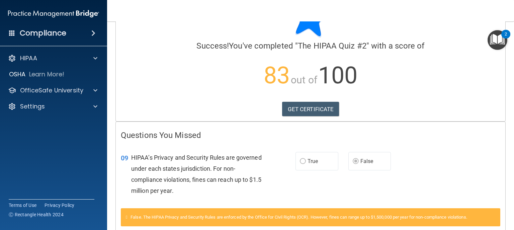
scroll to position [27, 0]
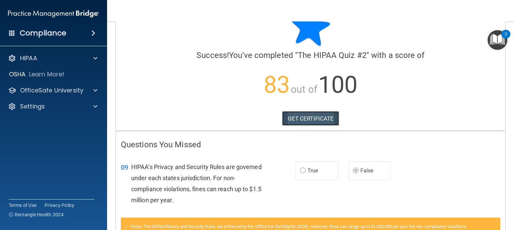
click at [330, 120] on link "GET CERTIFICATE" at bounding box center [310, 118] width 57 height 15
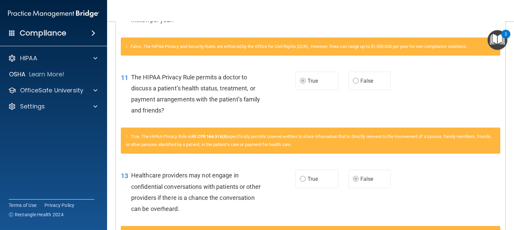
scroll to position [234, 0]
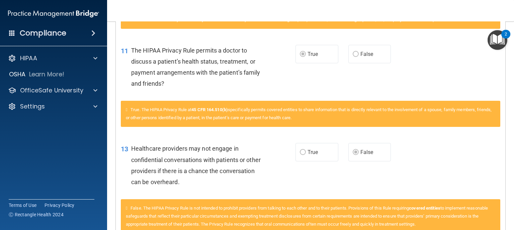
click at [497, 41] on img "Open Resource Center, 2 new notifications" at bounding box center [498, 40] width 20 height 20
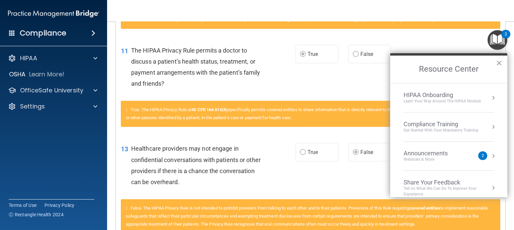
click at [455, 121] on div "Compliance Training" at bounding box center [441, 124] width 75 height 7
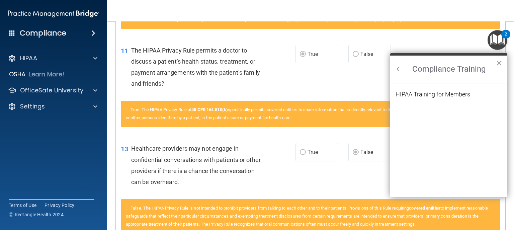
scroll to position [0, 0]
click at [455, 94] on div "HIPAA Training for Members" at bounding box center [433, 94] width 75 height 6
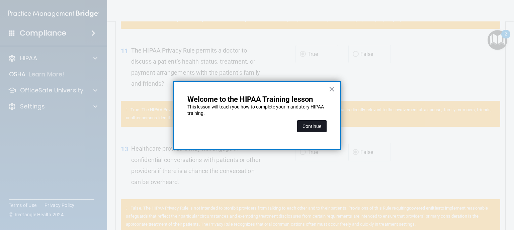
click at [314, 127] on button "Continue" at bounding box center [311, 126] width 29 height 12
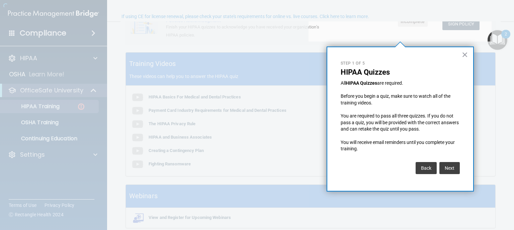
scroll to position [52, 0]
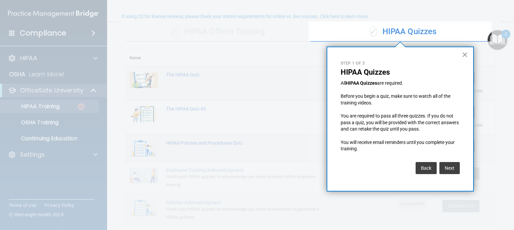
click at [467, 55] on button "×" at bounding box center [465, 54] width 6 height 11
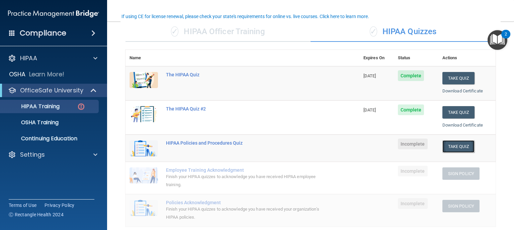
click at [458, 145] on button "Take Quiz" at bounding box center [459, 146] width 32 height 12
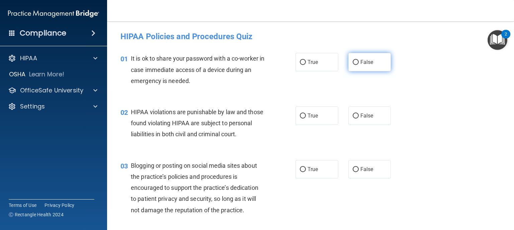
click at [363, 66] on label "False" at bounding box center [369, 62] width 43 height 18
click at [359, 65] on input "False" at bounding box center [356, 62] width 6 height 5
radio input "true"
click at [321, 117] on label "True" at bounding box center [317, 115] width 43 height 18
click at [306, 117] on input "True" at bounding box center [303, 115] width 6 height 5
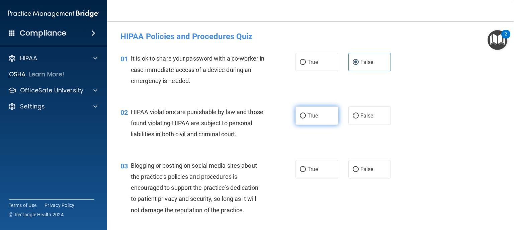
radio input "true"
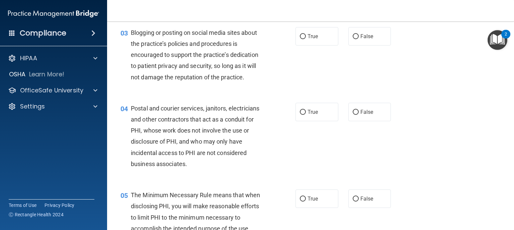
scroll to position [134, 0]
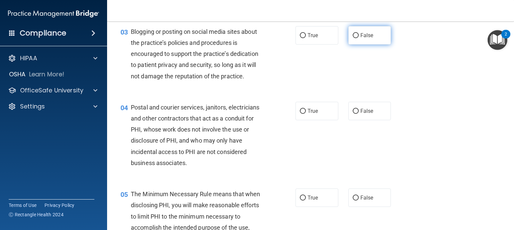
click at [363, 45] on label "False" at bounding box center [369, 35] width 43 height 18
click at [359, 38] on input "False" at bounding box center [356, 35] width 6 height 5
radio input "true"
click at [320, 120] on label "True" at bounding box center [317, 111] width 43 height 18
click at [306, 114] on input "True" at bounding box center [303, 111] width 6 height 5
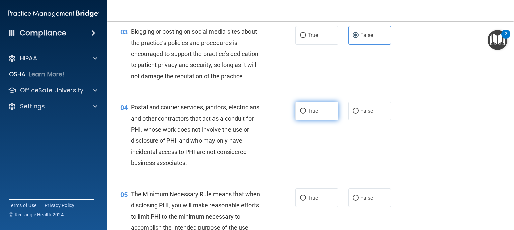
radio input "true"
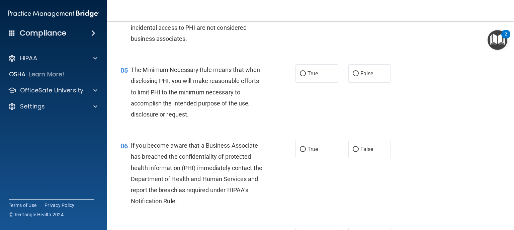
scroll to position [268, 0]
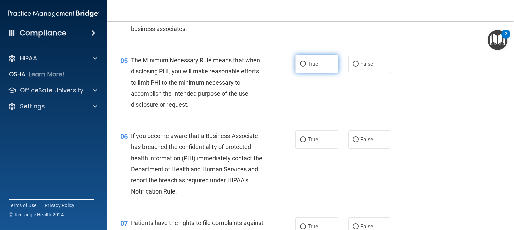
click at [325, 73] on label "True" at bounding box center [317, 64] width 43 height 18
click at [306, 67] on input "True" at bounding box center [303, 64] width 6 height 5
radio input "true"
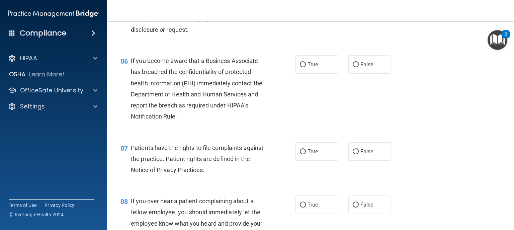
scroll to position [348, 0]
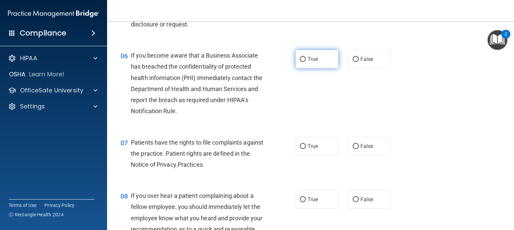
click at [316, 62] on span "True" at bounding box center [313, 59] width 10 height 6
click at [306, 62] on input "True" at bounding box center [303, 59] width 6 height 5
radio input "true"
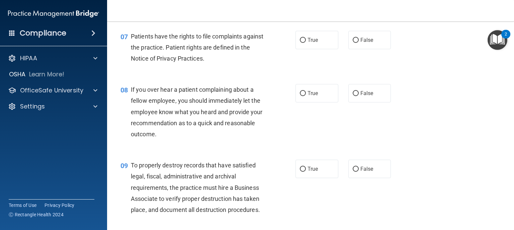
scroll to position [455, 0]
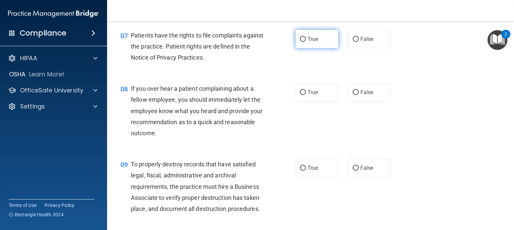
click at [306, 48] on label "True" at bounding box center [317, 39] width 43 height 18
click at [306, 42] on input "True" at bounding box center [303, 39] width 6 height 5
radio input "true"
click at [367, 95] on span "False" at bounding box center [367, 92] width 13 height 6
click at [359, 95] on input "False" at bounding box center [356, 92] width 6 height 5
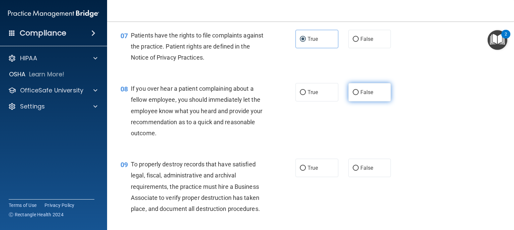
radio input "true"
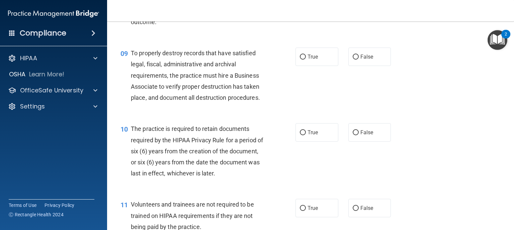
scroll to position [589, 0]
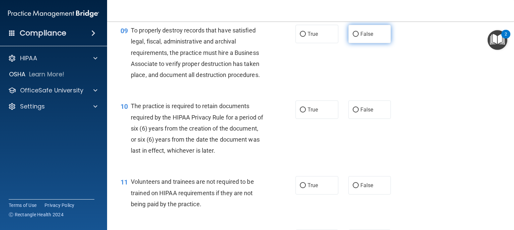
click at [362, 37] on span "False" at bounding box center [367, 34] width 13 height 6
click at [359, 37] on input "False" at bounding box center [356, 34] width 6 height 5
radio input "true"
click at [361, 113] on span "False" at bounding box center [367, 109] width 13 height 6
click at [359, 112] on input "False" at bounding box center [356, 109] width 6 height 5
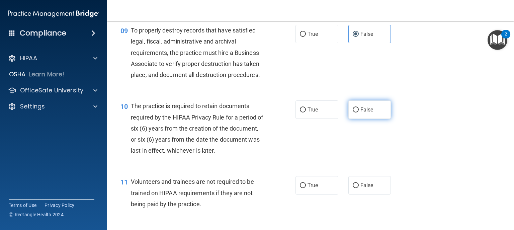
radio input "true"
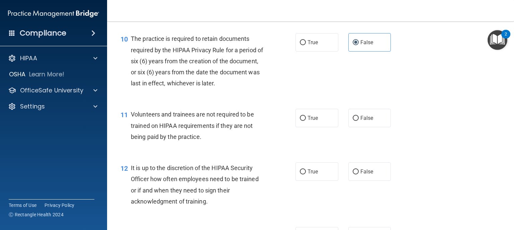
scroll to position [696, 0]
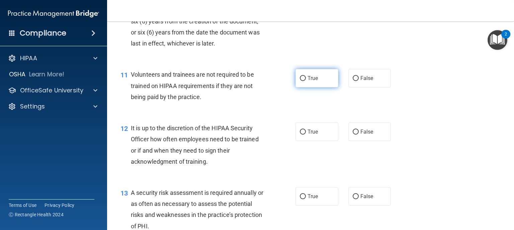
click at [318, 87] on label "True" at bounding box center [317, 78] width 43 height 18
click at [306, 81] on input "True" at bounding box center [303, 78] width 6 height 5
radio input "true"
click at [368, 81] on span "False" at bounding box center [367, 78] width 13 height 6
click at [359, 81] on input "False" at bounding box center [356, 78] width 6 height 5
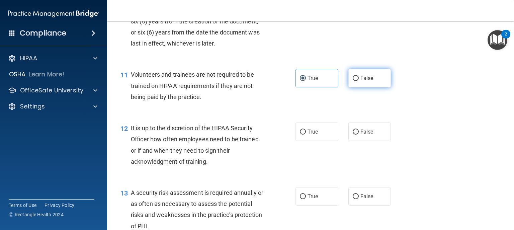
radio input "true"
radio input "false"
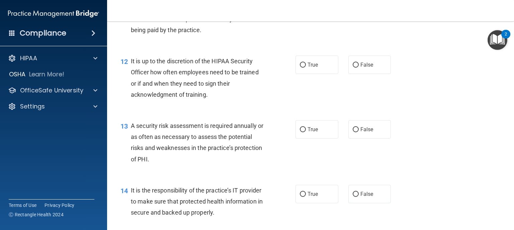
scroll to position [777, 0]
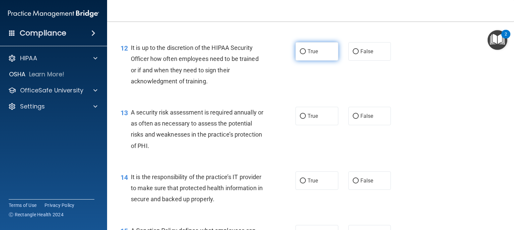
click at [308, 55] on span "True" at bounding box center [313, 51] width 10 height 6
click at [306, 54] on input "True" at bounding box center [303, 51] width 6 height 5
radio input "true"
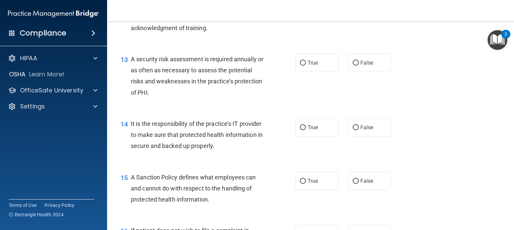
scroll to position [830, 0]
click at [320, 72] on label "True" at bounding box center [317, 62] width 43 height 18
click at [306, 65] on input "True" at bounding box center [303, 62] width 6 height 5
radio input "true"
click at [357, 72] on label "False" at bounding box center [369, 62] width 43 height 18
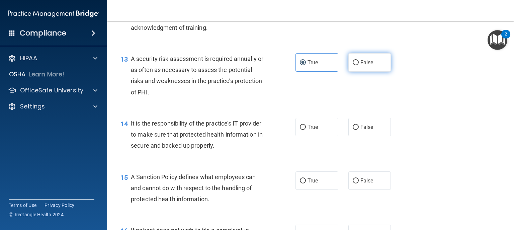
click at [357, 65] on input "False" at bounding box center [356, 62] width 6 height 5
radio input "true"
radio input "false"
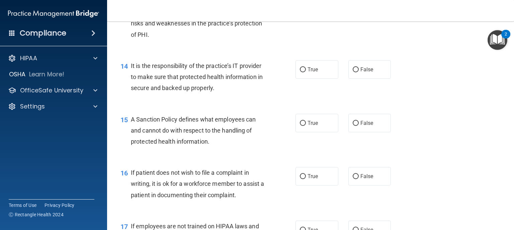
scroll to position [911, 0]
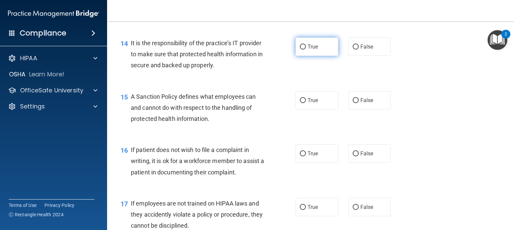
click at [309, 56] on label "True" at bounding box center [317, 46] width 43 height 18
click at [306, 50] on input "True" at bounding box center [303, 47] width 6 height 5
radio input "true"
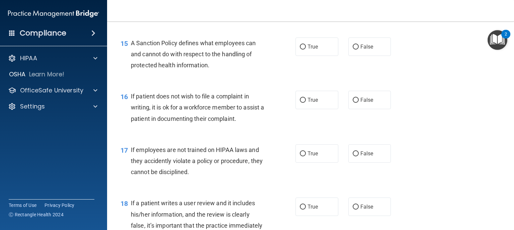
scroll to position [991, 0]
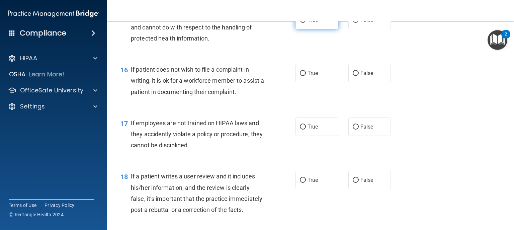
click at [302, 23] on input "True" at bounding box center [303, 20] width 6 height 5
radio input "true"
click at [317, 82] on label "True" at bounding box center [317, 73] width 43 height 18
click at [306, 76] on input "True" at bounding box center [303, 73] width 6 height 5
radio input "true"
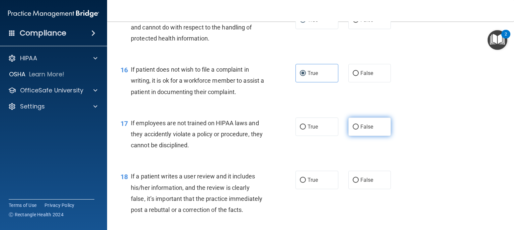
click at [372, 136] on label "False" at bounding box center [369, 126] width 43 height 18
click at [359, 130] on input "False" at bounding box center [356, 127] width 6 height 5
radio input "true"
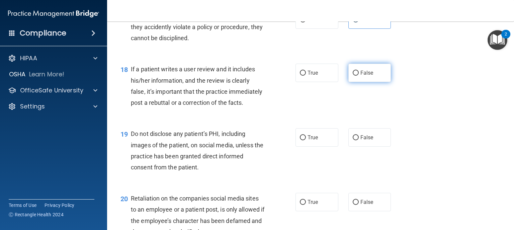
scroll to position [1125, 0]
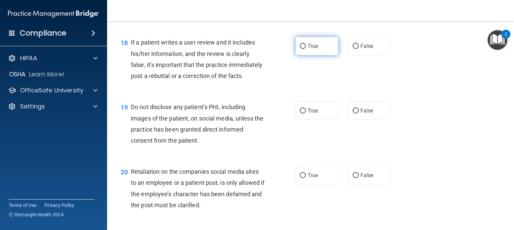
click at [319, 55] on label "True" at bounding box center [317, 46] width 43 height 18
click at [306, 49] on input "True" at bounding box center [303, 46] width 6 height 5
radio input "true"
click at [348, 55] on label "False" at bounding box center [369, 46] width 43 height 18
click at [353, 49] on input "False" at bounding box center [356, 46] width 6 height 5
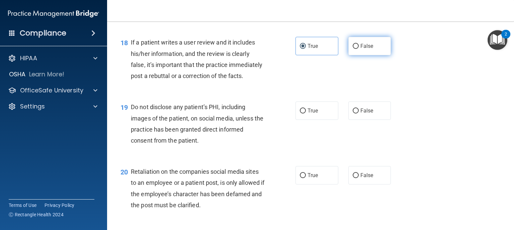
radio input "true"
radio input "false"
click at [301, 120] on label "True" at bounding box center [317, 110] width 43 height 18
click at [301, 113] on input "True" at bounding box center [303, 110] width 6 height 5
radio input "true"
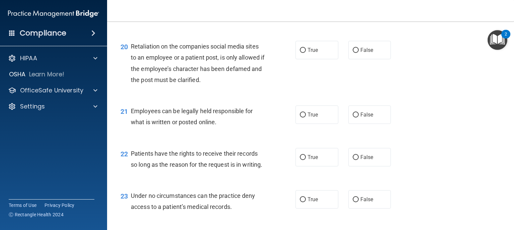
scroll to position [1259, 0]
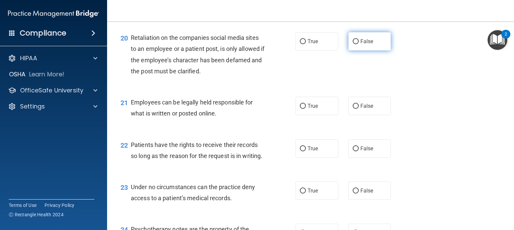
click at [362, 45] on span "False" at bounding box center [367, 41] width 13 height 6
click at [359, 44] on input "False" at bounding box center [356, 41] width 6 height 5
radio input "true"
click at [315, 51] on label "True" at bounding box center [317, 41] width 43 height 18
click at [306, 44] on input "True" at bounding box center [303, 41] width 6 height 5
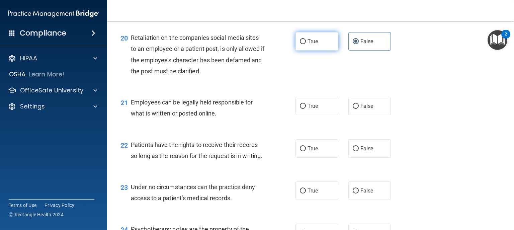
radio input "true"
radio input "false"
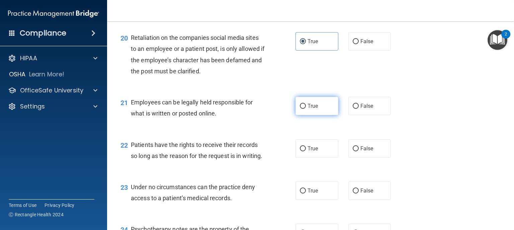
click at [317, 115] on label "True" at bounding box center [317, 106] width 43 height 18
click at [306, 109] on input "True" at bounding box center [303, 106] width 6 height 5
radio input "true"
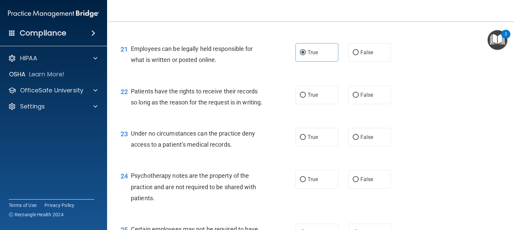
scroll to position [1339, 0]
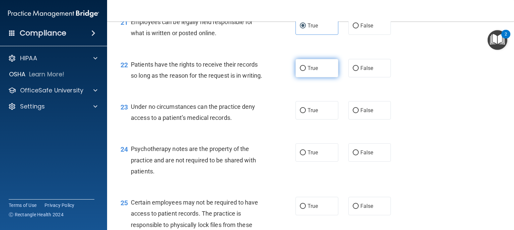
click at [312, 71] on span "True" at bounding box center [313, 68] width 10 height 6
click at [306, 71] on input "True" at bounding box center [303, 68] width 6 height 5
radio input "true"
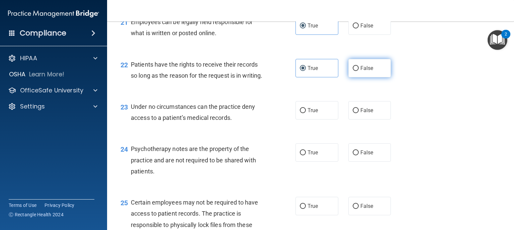
click at [357, 77] on label "False" at bounding box center [369, 68] width 43 height 18
click at [357, 71] on input "False" at bounding box center [356, 68] width 6 height 5
radio input "true"
radio input "false"
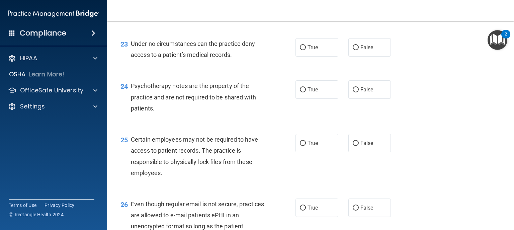
scroll to position [1419, 0]
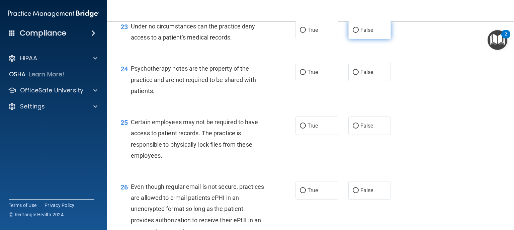
click at [378, 39] on label "False" at bounding box center [369, 30] width 43 height 18
click at [359, 33] on input "False" at bounding box center [356, 30] width 6 height 5
radio input "true"
click at [324, 81] on label "True" at bounding box center [317, 72] width 43 height 18
click at [306, 75] on input "True" at bounding box center [303, 72] width 6 height 5
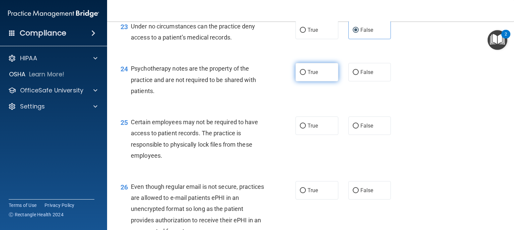
radio input "true"
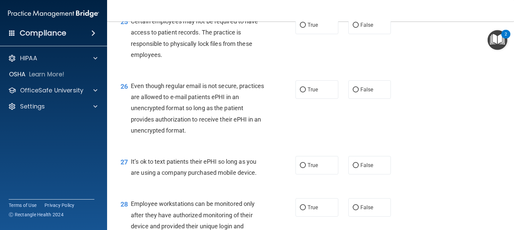
scroll to position [1526, 0]
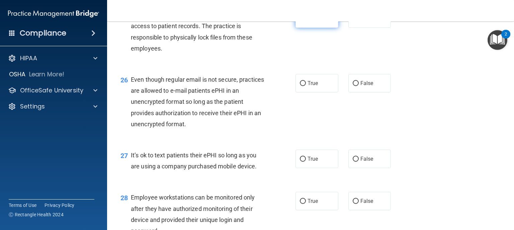
click at [329, 28] on label "True" at bounding box center [317, 18] width 43 height 18
click at [306, 21] on input "True" at bounding box center [303, 18] width 6 height 5
radio input "true"
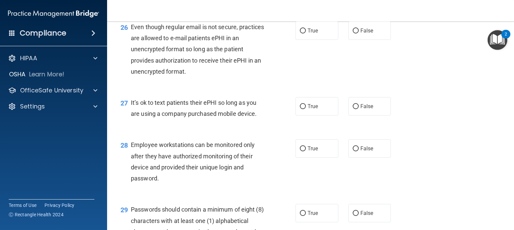
scroll to position [1580, 0]
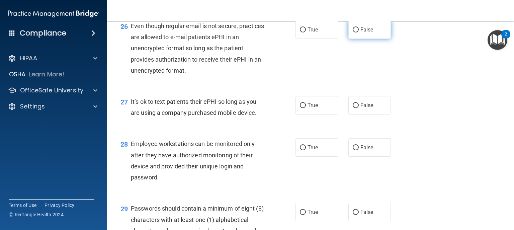
click at [363, 33] on span "False" at bounding box center [367, 29] width 13 height 6
click at [359, 32] on input "False" at bounding box center [356, 29] width 6 height 5
radio input "true"
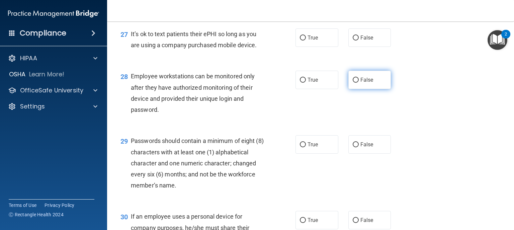
scroll to position [1660, 0]
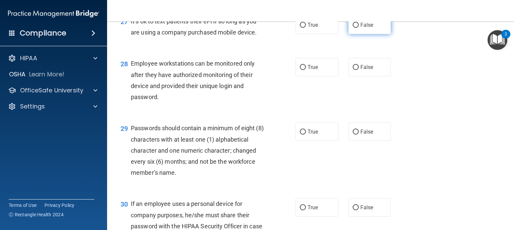
click at [361, 34] on label "False" at bounding box center [369, 25] width 43 height 18
click at [359, 28] on input "False" at bounding box center [356, 25] width 6 height 5
radio input "true"
click at [314, 28] on span "True" at bounding box center [313, 25] width 10 height 6
click at [306, 28] on input "True" at bounding box center [303, 25] width 6 height 5
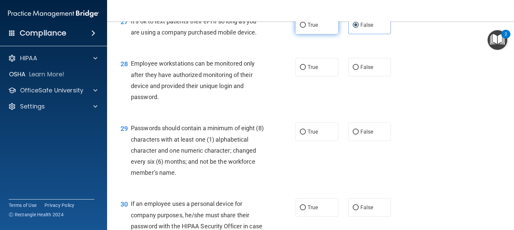
radio input "true"
radio input "false"
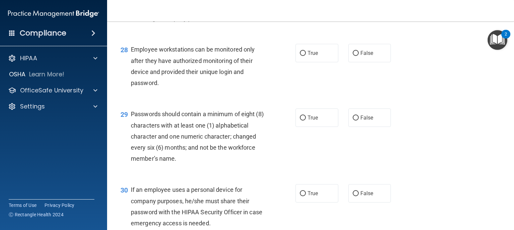
scroll to position [1687, 0]
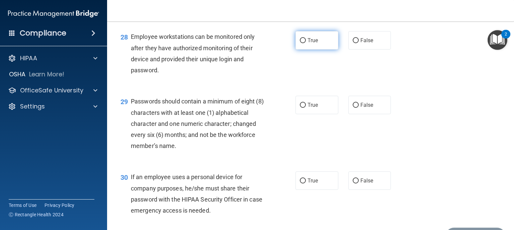
click at [309, 44] on span "True" at bounding box center [313, 40] width 10 height 6
click at [306, 43] on input "True" at bounding box center [303, 40] width 6 height 5
radio input "true"
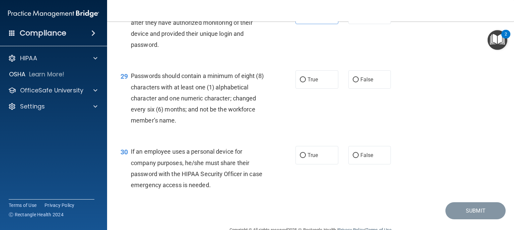
scroll to position [1751, 0]
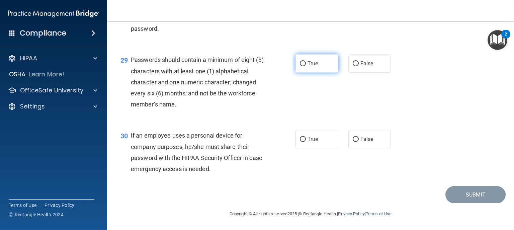
click at [311, 61] on span "True" at bounding box center [313, 63] width 10 height 6
click at [306, 61] on input "True" at bounding box center [303, 63] width 6 height 5
radio input "true"
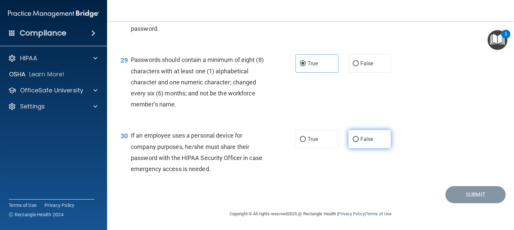
click at [363, 138] on span "False" at bounding box center [367, 139] width 13 height 6
click at [359, 138] on input "False" at bounding box center [356, 139] width 6 height 5
radio input "true"
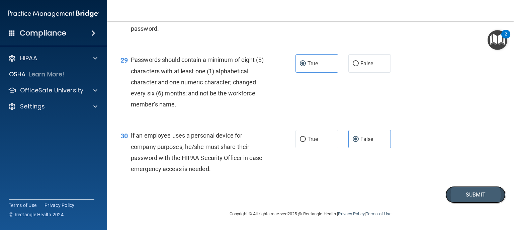
click at [467, 195] on button "Submit" at bounding box center [476, 194] width 60 height 17
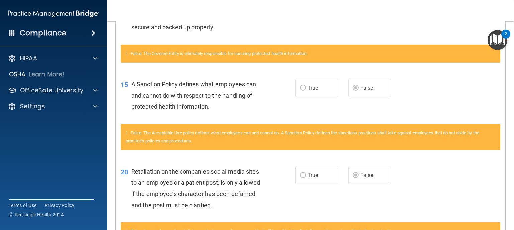
scroll to position [542, 0]
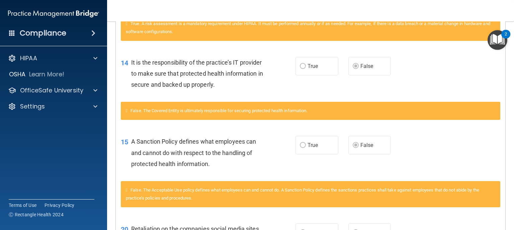
drag, startPoint x: 471, startPoint y: 77, endPoint x: 496, endPoint y: 39, distance: 45.5
click at [496, 39] on img "Open Resource Center, 2 new notifications" at bounding box center [498, 40] width 20 height 20
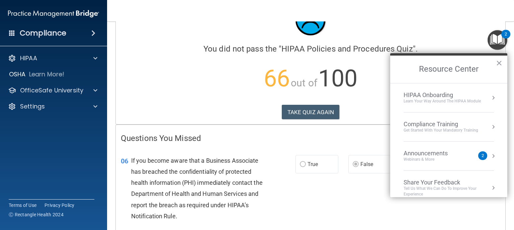
scroll to position [0, 0]
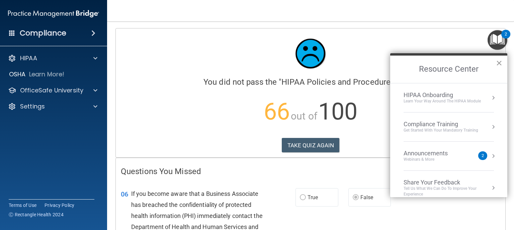
click at [499, 64] on button "×" at bounding box center [499, 63] width 6 height 11
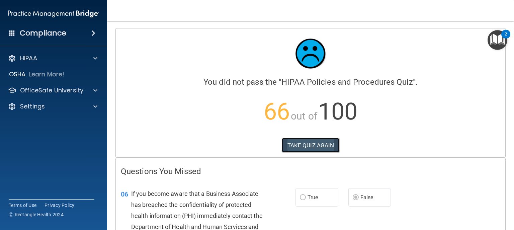
click at [313, 146] on button "TAKE QUIZ AGAIN" at bounding box center [311, 145] width 58 height 15
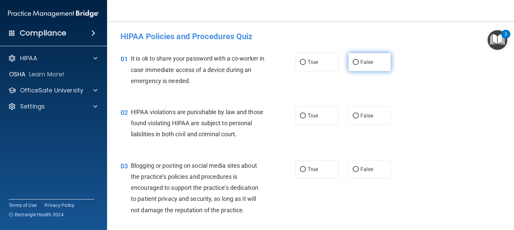
click at [382, 65] on label "False" at bounding box center [369, 62] width 43 height 18
click at [359, 65] on input "False" at bounding box center [356, 62] width 6 height 5
radio input "true"
click at [323, 119] on label "True" at bounding box center [317, 115] width 43 height 18
click at [306, 118] on input "True" at bounding box center [303, 115] width 6 height 5
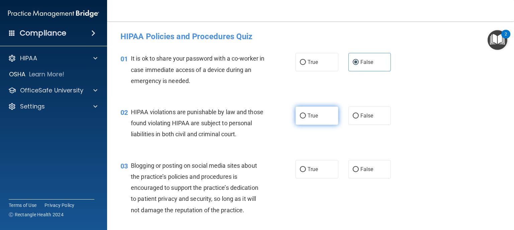
radio input "true"
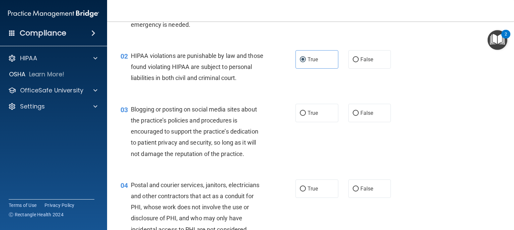
scroll to position [134, 0]
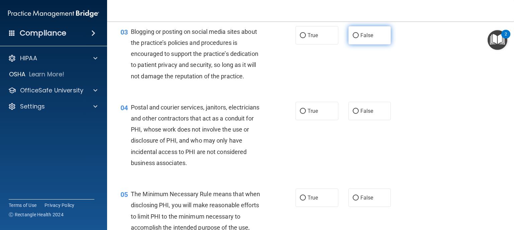
click at [370, 38] on span "False" at bounding box center [367, 35] width 13 height 6
click at [359, 38] on input "False" at bounding box center [356, 35] width 6 height 5
radio input "true"
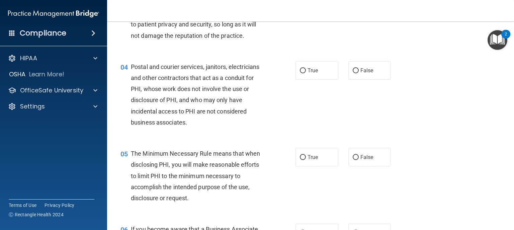
scroll to position [187, 0]
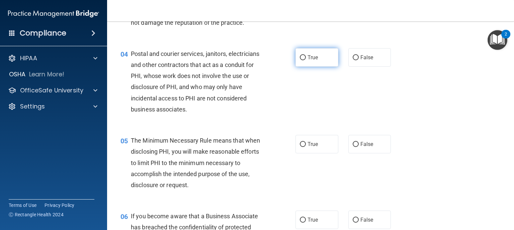
click at [312, 67] on label "True" at bounding box center [317, 57] width 43 height 18
click at [306, 60] on input "True" at bounding box center [303, 57] width 6 height 5
radio input "true"
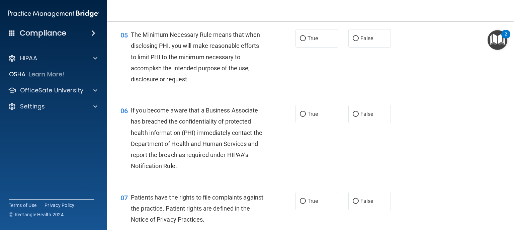
scroll to position [295, 0]
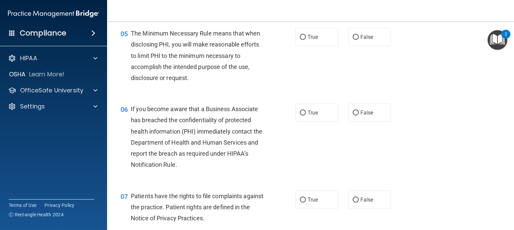
drag, startPoint x: 354, startPoint y: 124, endPoint x: 348, endPoint y: 111, distance: 14.2
click at [353, 115] on input "False" at bounding box center [356, 112] width 6 height 5
radio input "true"
click at [302, 40] on input "True" at bounding box center [303, 37] width 6 height 5
radio input "true"
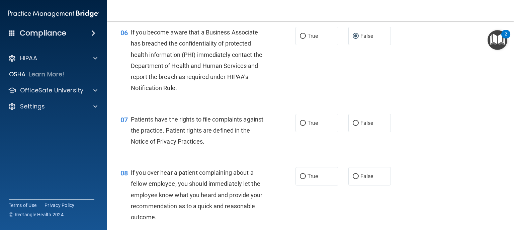
scroll to position [402, 0]
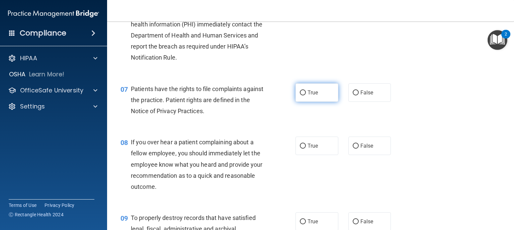
click at [312, 96] on span "True" at bounding box center [313, 92] width 10 height 6
click at [306, 95] on input "True" at bounding box center [303, 92] width 6 height 5
radio input "true"
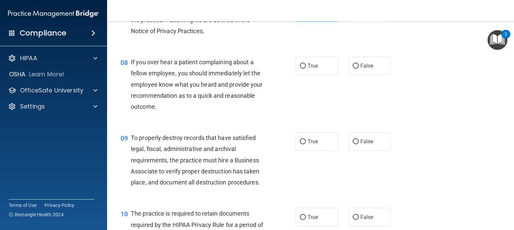
scroll to position [482, 0]
click at [363, 75] on label "False" at bounding box center [369, 65] width 43 height 18
click at [359, 68] on input "False" at bounding box center [356, 65] width 6 height 5
radio input "true"
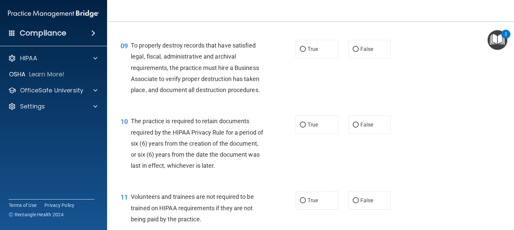
scroll to position [589, 0]
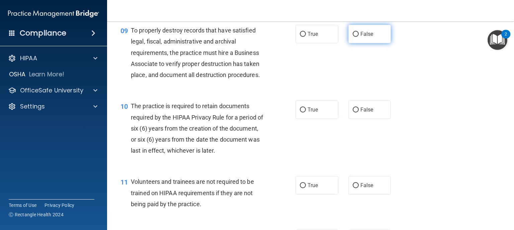
click at [357, 43] on label "False" at bounding box center [369, 34] width 43 height 18
click at [357, 37] on input "False" at bounding box center [356, 34] width 6 height 5
radio input "true"
click at [301, 112] on input "True" at bounding box center [303, 109] width 6 height 5
radio input "true"
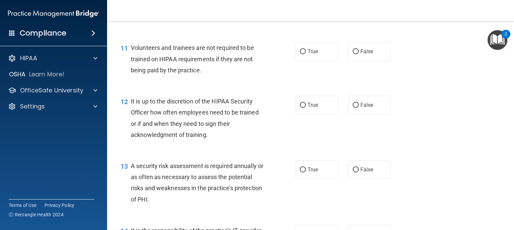
scroll to position [750, 0]
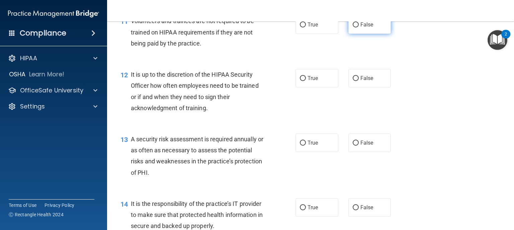
click at [377, 34] on label "False" at bounding box center [369, 24] width 43 height 18
click at [359, 27] on input "False" at bounding box center [356, 24] width 6 height 5
radio input "true"
click at [365, 87] on label "False" at bounding box center [369, 78] width 43 height 18
click at [359, 81] on input "False" at bounding box center [356, 78] width 6 height 5
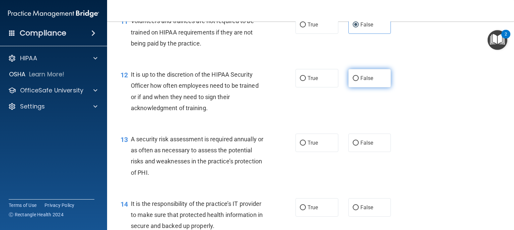
radio input "true"
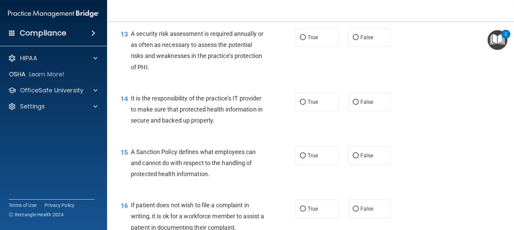
scroll to position [857, 0]
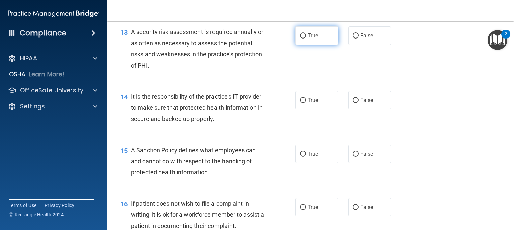
click at [301, 38] on input "True" at bounding box center [303, 35] width 6 height 5
radio input "true"
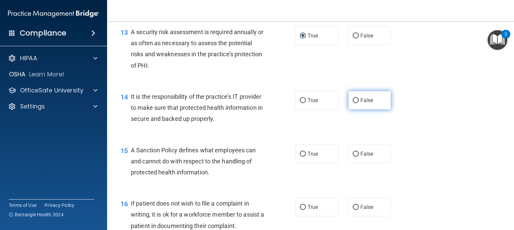
click at [363, 109] on label "False" at bounding box center [369, 100] width 43 height 18
click at [359, 103] on input "False" at bounding box center [356, 100] width 6 height 5
radio input "true"
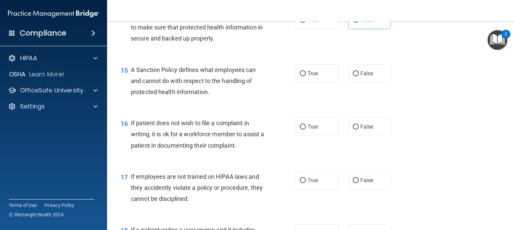
scroll to position [964, 0]
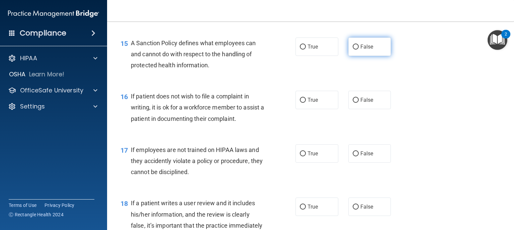
click at [365, 50] on span "False" at bounding box center [367, 47] width 13 height 6
click at [359, 50] on input "False" at bounding box center [356, 47] width 6 height 5
radio input "true"
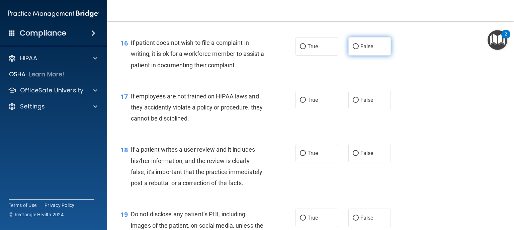
scroll to position [1018, 0]
click at [315, 50] on span "True" at bounding box center [313, 46] width 10 height 6
click at [306, 49] on input "True" at bounding box center [303, 46] width 6 height 5
radio input "true"
click at [366, 103] on span "False" at bounding box center [367, 100] width 13 height 6
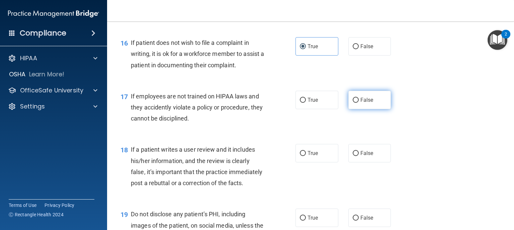
click at [359, 103] on input "False" at bounding box center [356, 100] width 6 height 5
radio input "true"
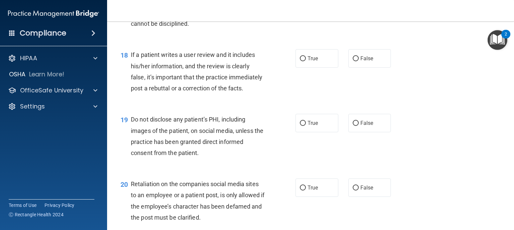
scroll to position [1125, 0]
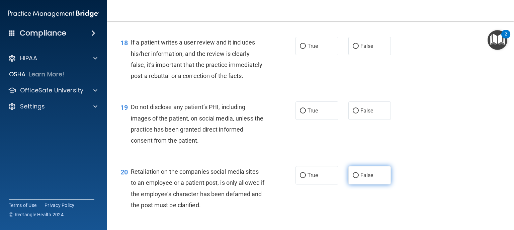
click at [356, 178] on input "False" at bounding box center [356, 175] width 6 height 5
radio input "true"
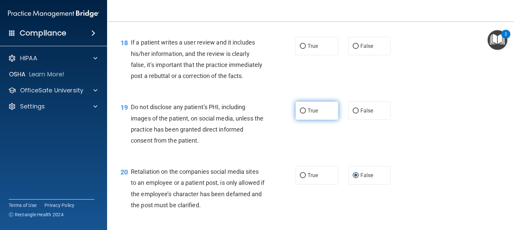
click at [310, 114] on span "True" at bounding box center [313, 110] width 10 height 6
click at [306, 113] on input "True" at bounding box center [303, 110] width 6 height 5
radio input "true"
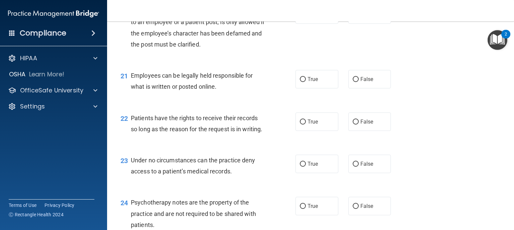
scroll to position [1285, 0]
click at [312, 88] on label "True" at bounding box center [317, 79] width 43 height 18
click at [306, 82] on input "True" at bounding box center [303, 79] width 6 height 5
radio input "true"
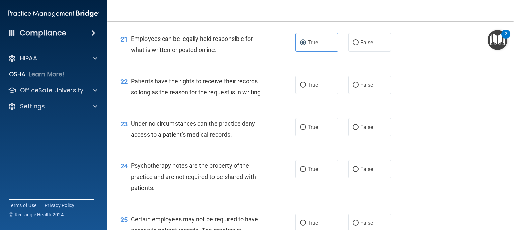
scroll to position [1339, 0]
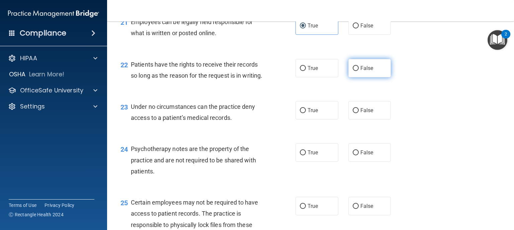
click at [361, 71] on span "False" at bounding box center [367, 68] width 13 height 6
click at [359, 71] on input "False" at bounding box center [356, 68] width 6 height 5
radio input "true"
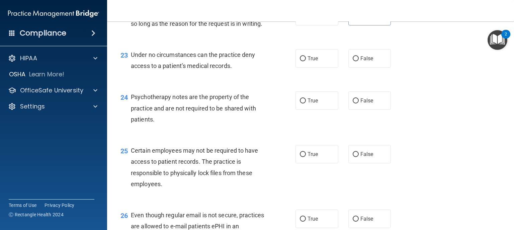
scroll to position [1393, 0]
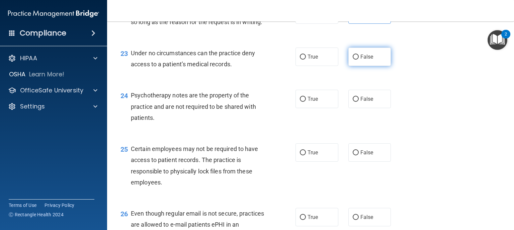
click at [356, 60] on input "False" at bounding box center [356, 57] width 6 height 5
radio input "true"
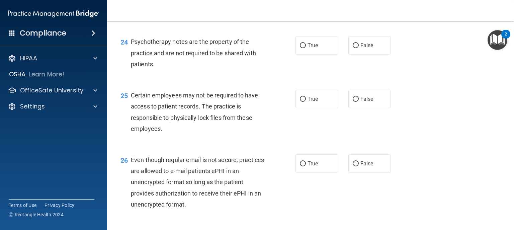
scroll to position [1419, 0]
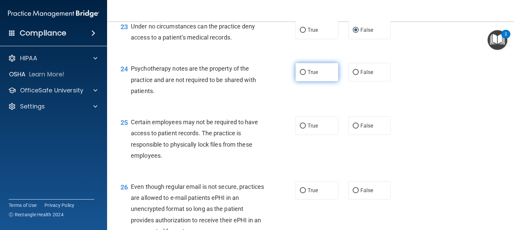
click at [312, 81] on label "True" at bounding box center [317, 72] width 43 height 18
click at [306, 75] on input "True" at bounding box center [303, 72] width 6 height 5
radio input "true"
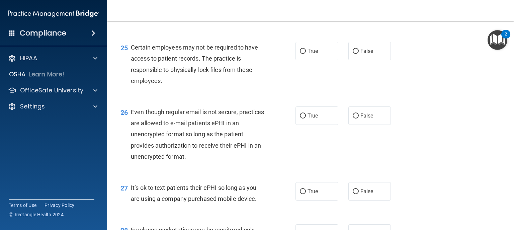
scroll to position [1500, 0]
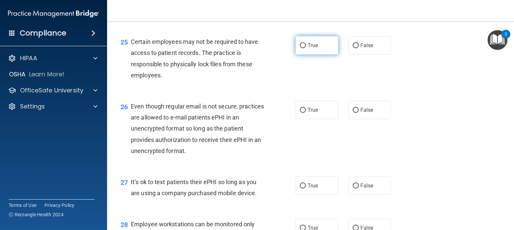
click at [314, 49] on span "True" at bounding box center [313, 45] width 10 height 6
click at [306, 48] on input "True" at bounding box center [303, 45] width 6 height 5
radio input "true"
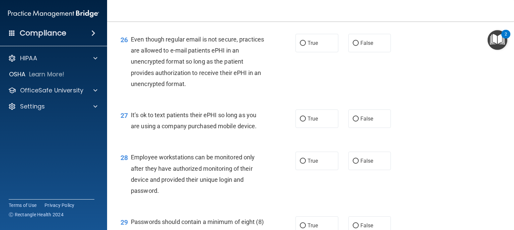
scroll to position [1580, 0]
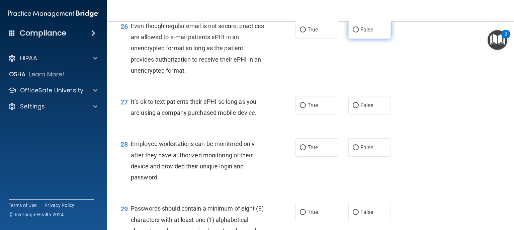
click at [361, 33] on span "False" at bounding box center [367, 29] width 13 height 6
click at [359, 32] on input "False" at bounding box center [356, 29] width 6 height 5
radio input "true"
click at [353, 108] on input "False" at bounding box center [356, 105] width 6 height 5
radio input "true"
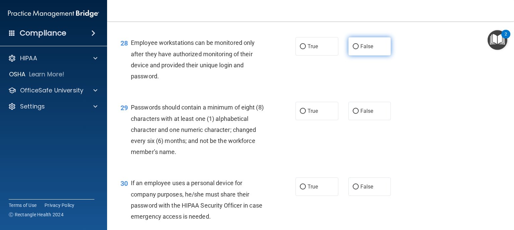
scroll to position [1687, 0]
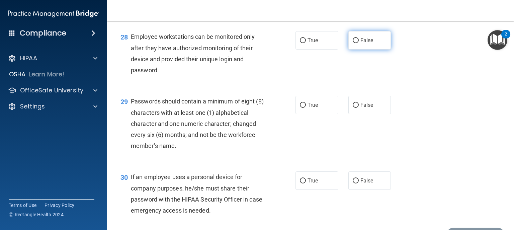
click at [357, 50] on label "False" at bounding box center [369, 40] width 43 height 18
click at [357, 43] on input "False" at bounding box center [356, 40] width 6 height 5
radio input "true"
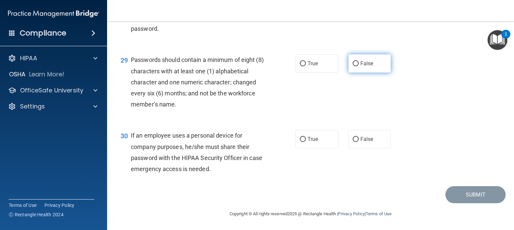
scroll to position [1751, 0]
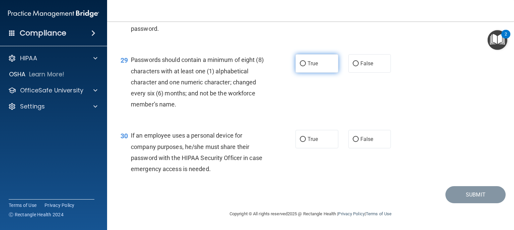
click at [328, 65] on label "True" at bounding box center [317, 63] width 43 height 18
click at [306, 65] on input "True" at bounding box center [303, 63] width 6 height 5
radio input "true"
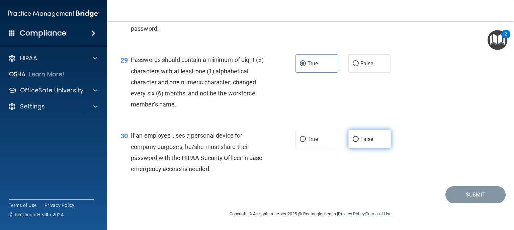
click at [357, 136] on label "False" at bounding box center [369, 139] width 43 height 18
click at [357, 137] on input "False" at bounding box center [356, 139] width 6 height 5
radio input "true"
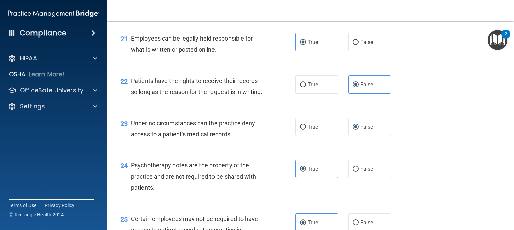
scroll to position [1322, 0]
click at [374, 136] on label "False" at bounding box center [369, 127] width 43 height 18
click at [359, 130] on input "False" at bounding box center [356, 127] width 6 height 5
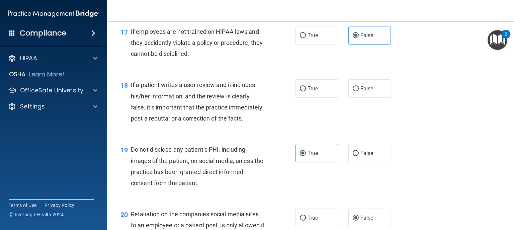
scroll to position [1081, 0]
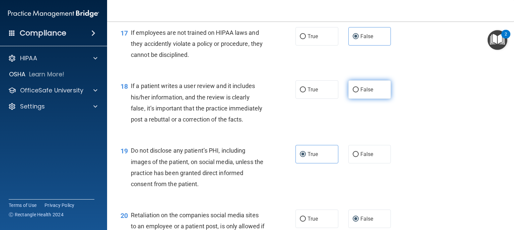
click at [367, 99] on label "False" at bounding box center [369, 89] width 43 height 18
click at [359, 92] on input "False" at bounding box center [356, 89] width 6 height 5
radio input "true"
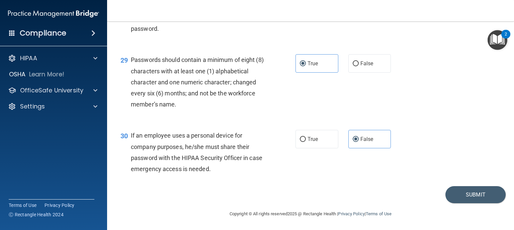
scroll to position [1751, 0]
click at [452, 197] on button "Submit" at bounding box center [476, 194] width 60 height 17
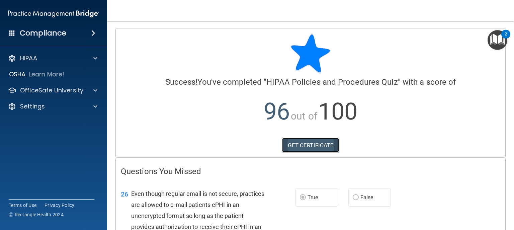
click at [319, 145] on link "GET CERTIFICATE" at bounding box center [310, 145] width 57 height 15
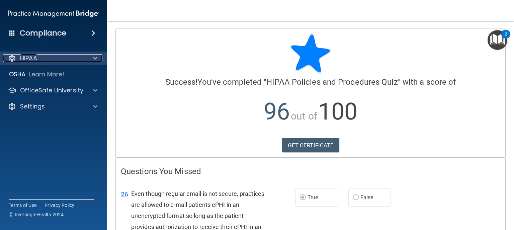
click at [96, 57] on span at bounding box center [95, 58] width 4 height 8
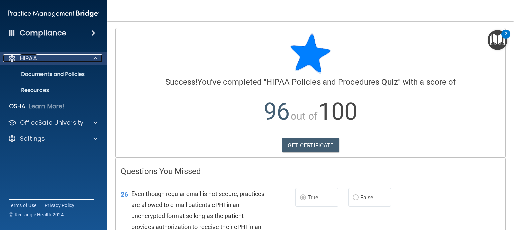
click at [96, 57] on span at bounding box center [95, 58] width 4 height 8
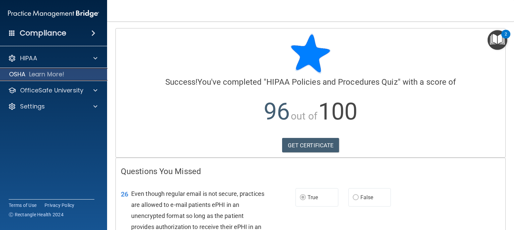
click at [70, 78] on div "OSHA Learn More!" at bounding box center [53, 74] width 117 height 13
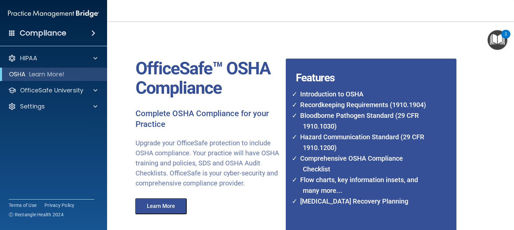
click at [494, 46] on img "Open Resource Center, 2 new notifications" at bounding box center [498, 40] width 20 height 20
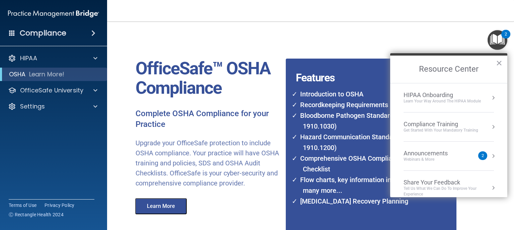
click at [418, 125] on div "Compliance Training" at bounding box center [441, 124] width 75 height 7
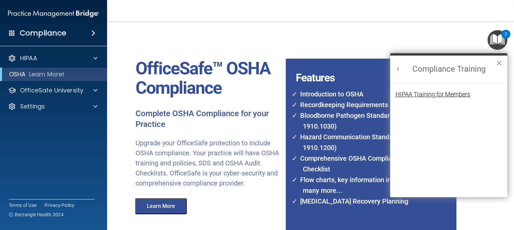
click at [420, 91] on div "HIPAA Training for Members" at bounding box center [433, 94] width 75 height 6
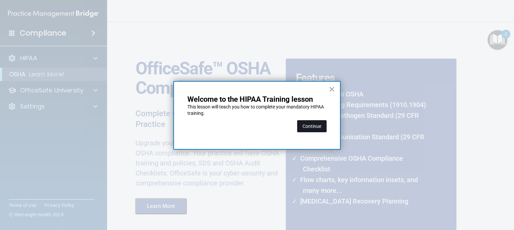
click at [306, 130] on button "Continue" at bounding box center [311, 126] width 29 height 12
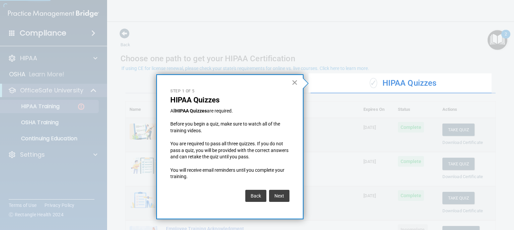
click at [297, 85] on button "×" at bounding box center [295, 82] width 6 height 11
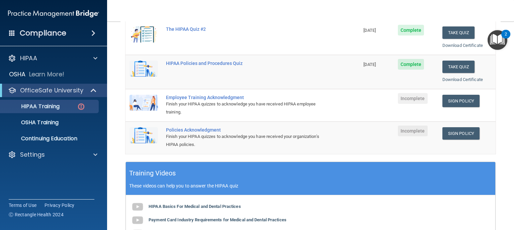
scroll to position [134, 0]
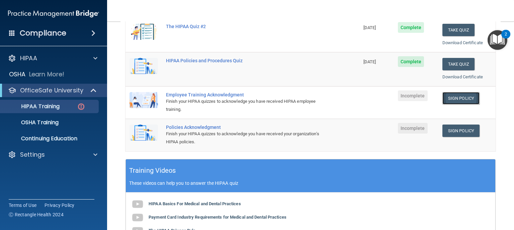
click at [466, 97] on link "Sign Policy" at bounding box center [461, 98] width 37 height 12
click at [452, 95] on link "Sign Policy" at bounding box center [461, 98] width 37 height 12
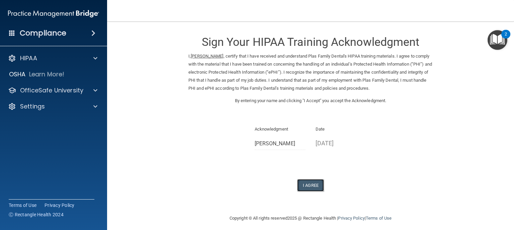
click at [307, 185] on button "I Agree" at bounding box center [310, 185] width 27 height 12
click at [313, 185] on button "I Agree" at bounding box center [310, 185] width 27 height 12
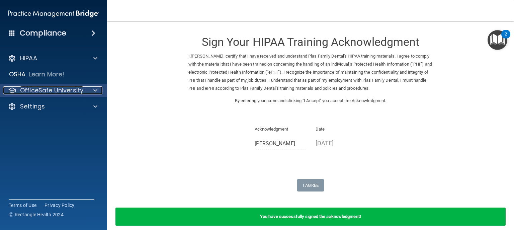
click at [98, 91] on div at bounding box center [94, 90] width 17 height 8
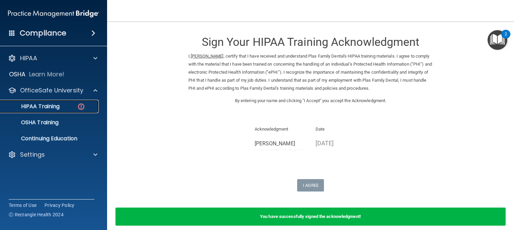
click at [53, 103] on p "HIPAA Training" at bounding box center [31, 106] width 55 height 7
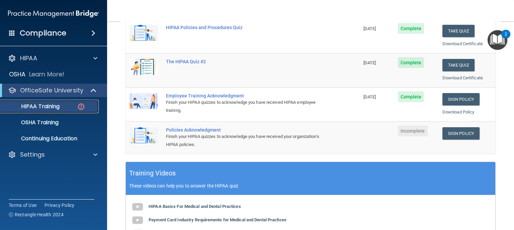
scroll to position [134, 0]
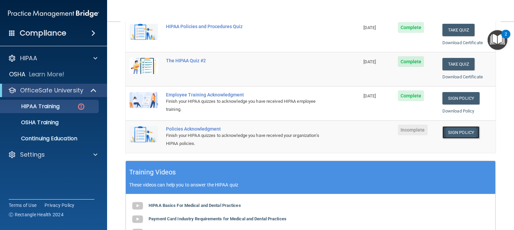
click at [461, 133] on link "Sign Policy" at bounding box center [461, 132] width 37 height 12
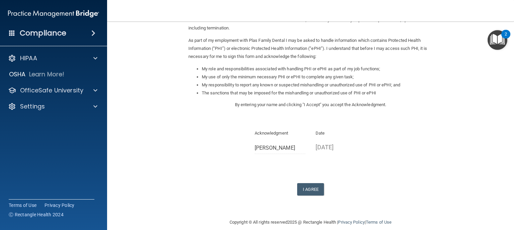
scroll to position [76, 0]
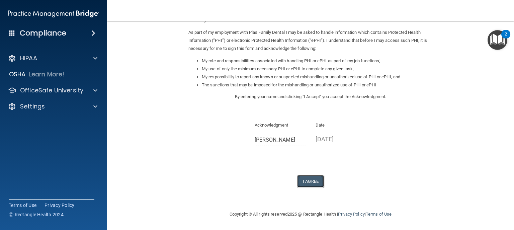
click at [310, 180] on button "I Agree" at bounding box center [310, 181] width 27 height 12
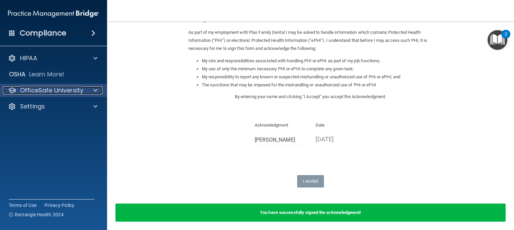
click at [33, 94] on p "OfficeSafe University" at bounding box center [51, 90] width 63 height 8
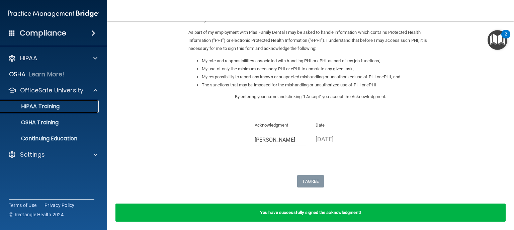
click at [46, 111] on link "HIPAA Training" at bounding box center [45, 106] width 105 height 13
